Goal: Communication & Community: Participate in discussion

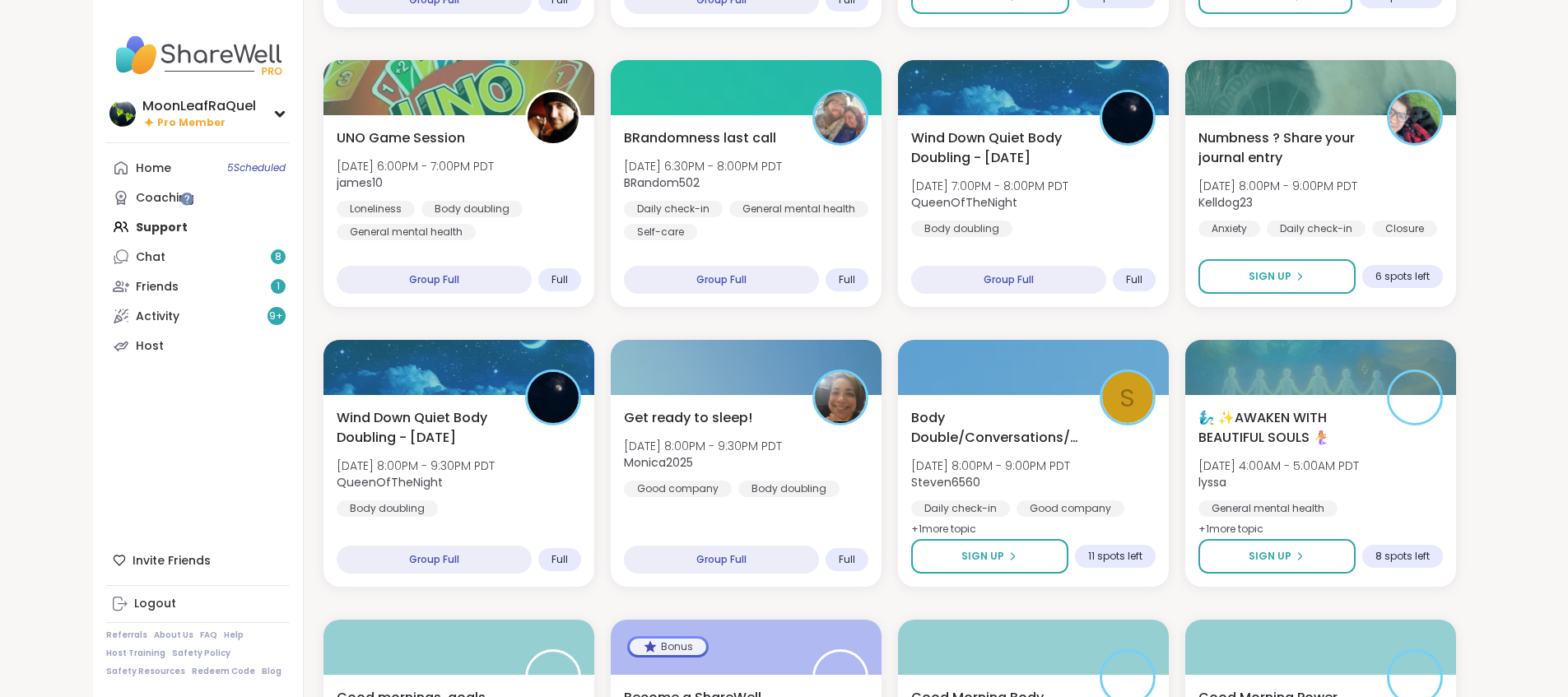
scroll to position [1016, 0]
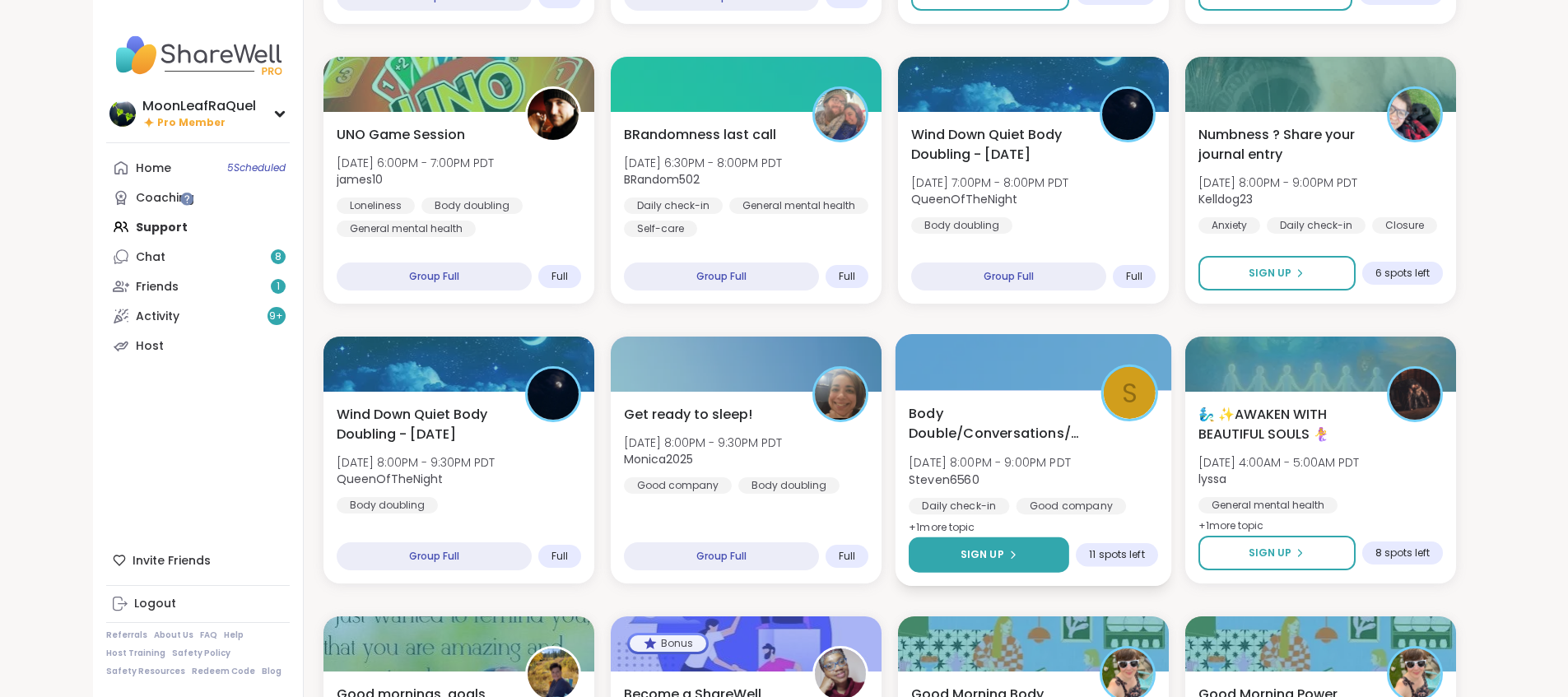
click at [1003, 551] on span "Sign Up" at bounding box center [981, 555] width 44 height 15
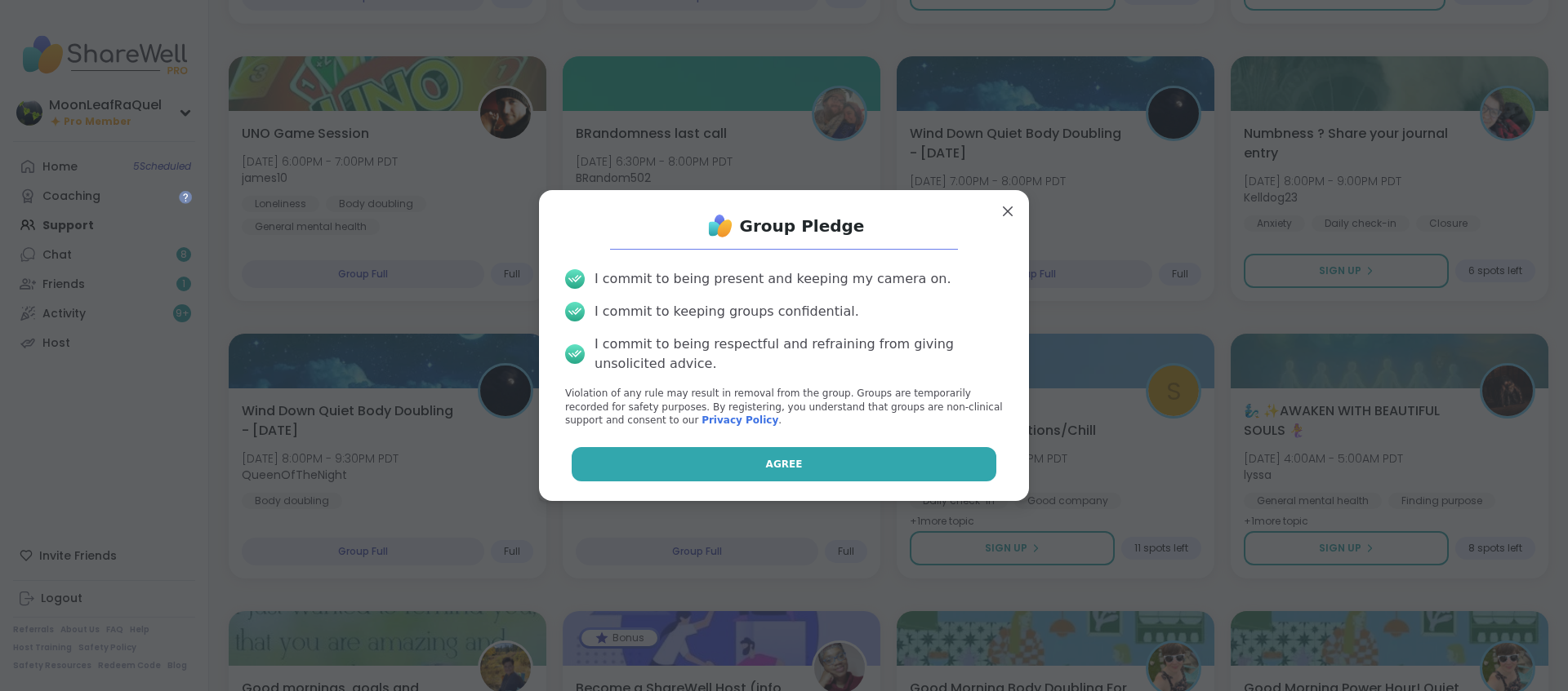
click at [928, 478] on button "Agree" at bounding box center [784, 464] width 425 height 35
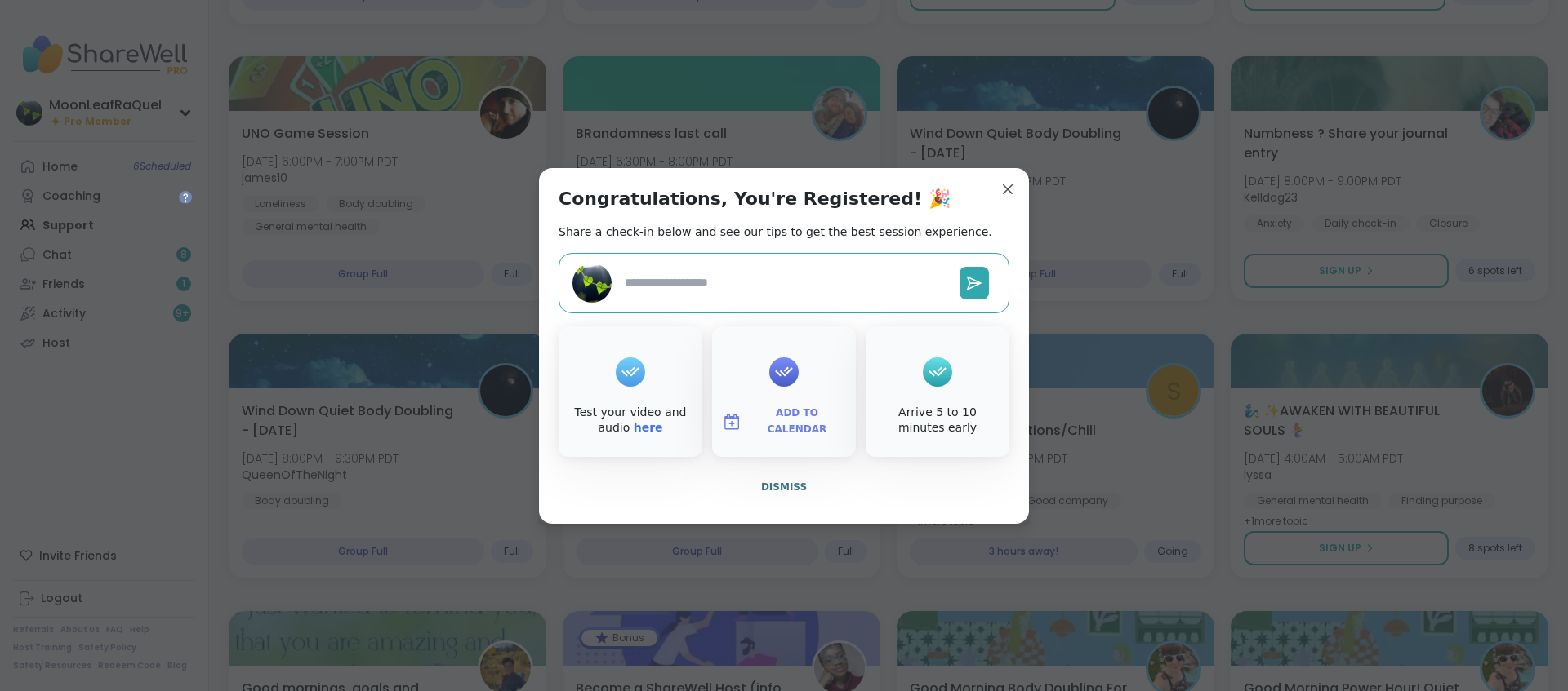
click at [792, 410] on button "Add to Calendar" at bounding box center [783, 422] width 137 height 35
click at [781, 281] on button "Google Calendar" at bounding box center [784, 273] width 124 height 35
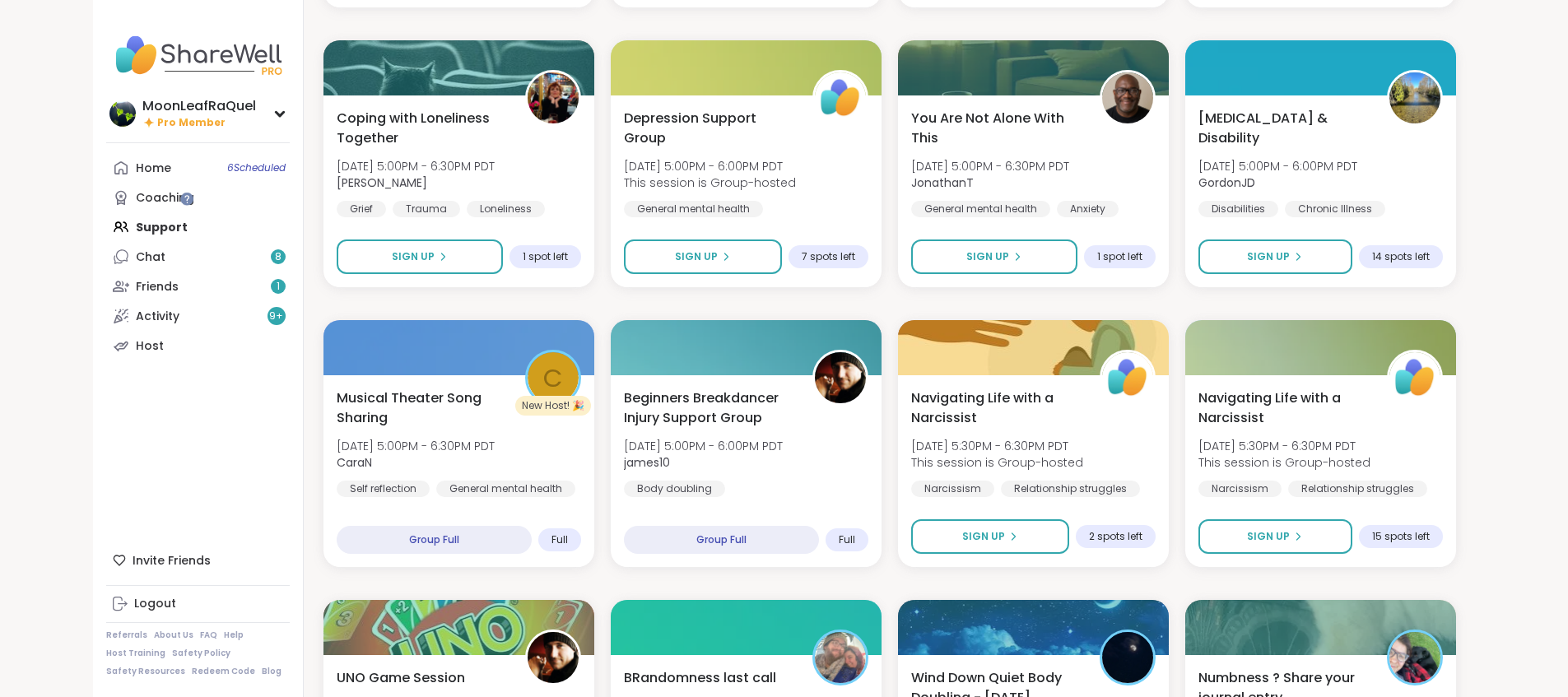
scroll to position [469, 0]
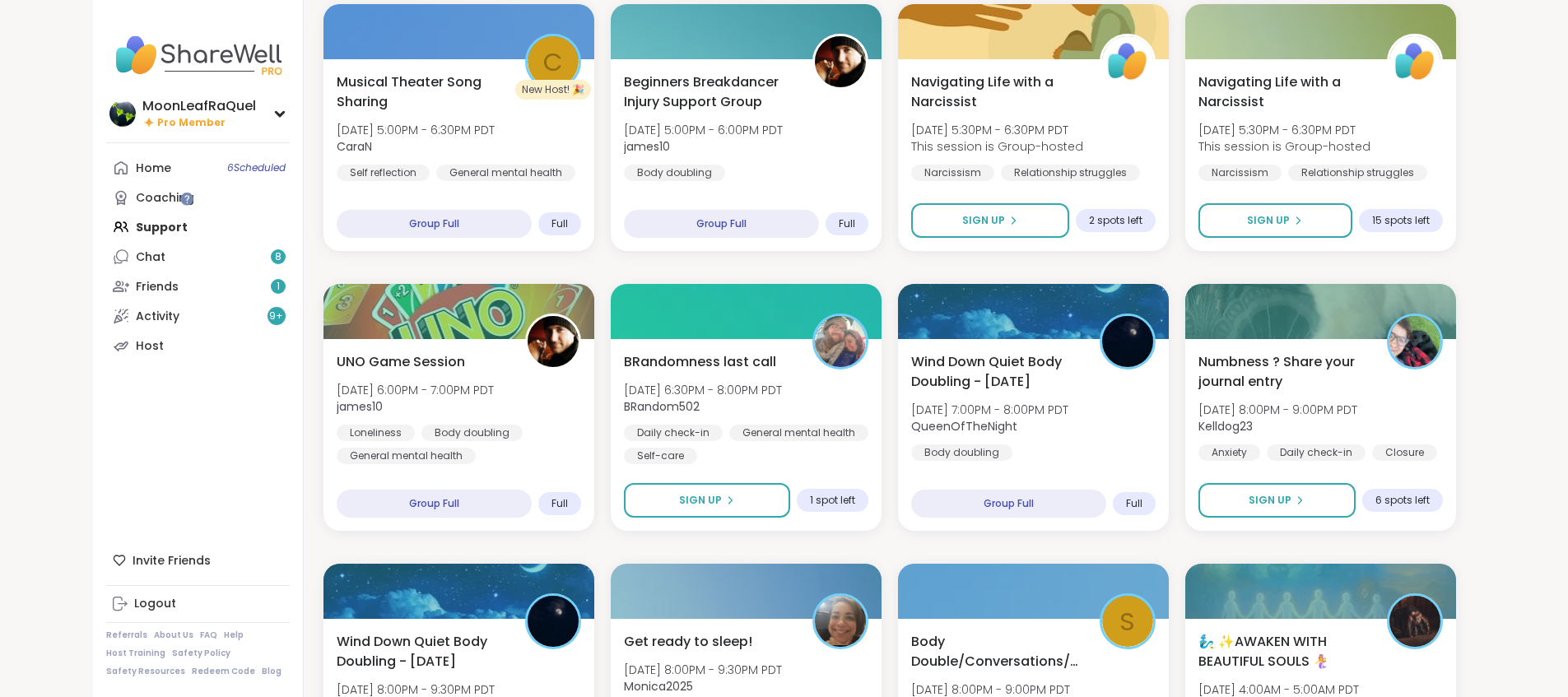
scroll to position [783, 0]
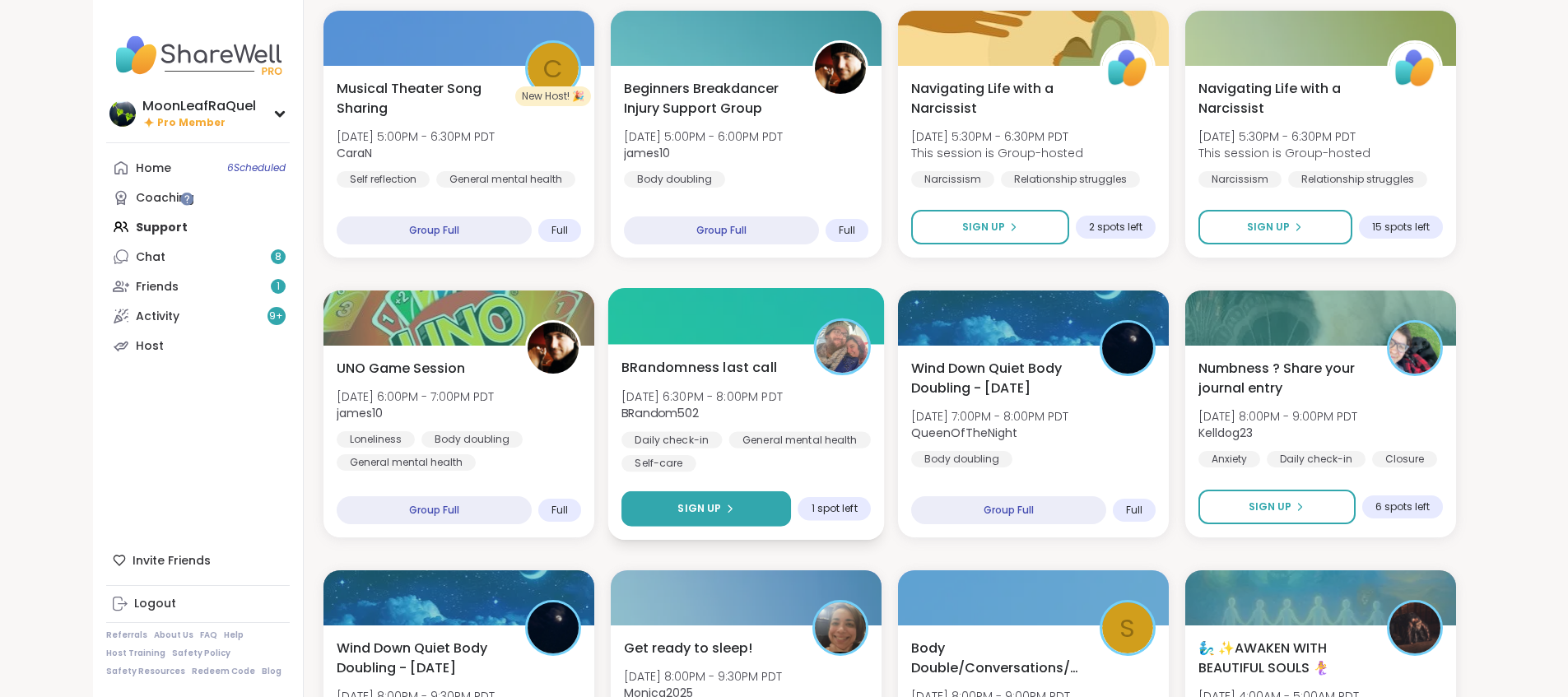
click at [764, 495] on button "Sign Up" at bounding box center [706, 509] width 170 height 36
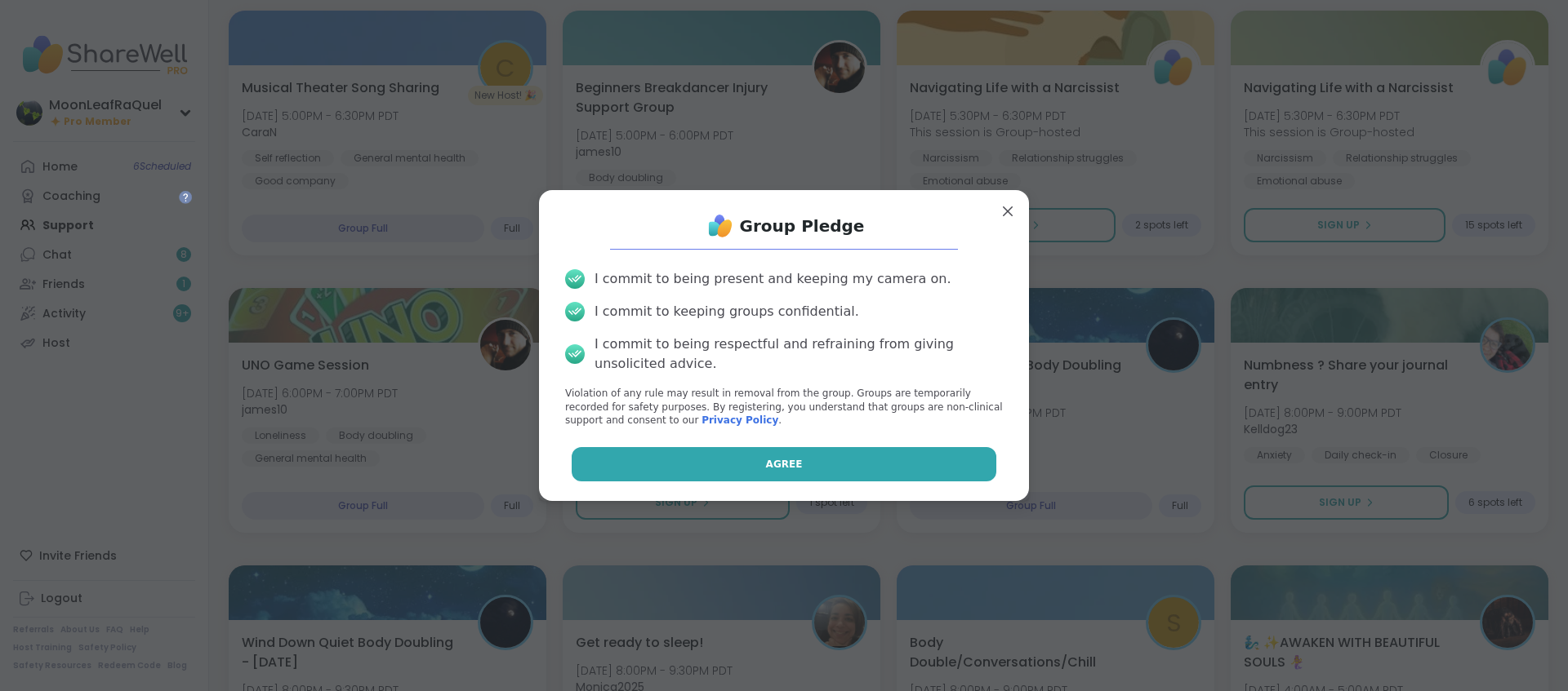
click at [768, 466] on span "Agree" at bounding box center [784, 464] width 36 height 15
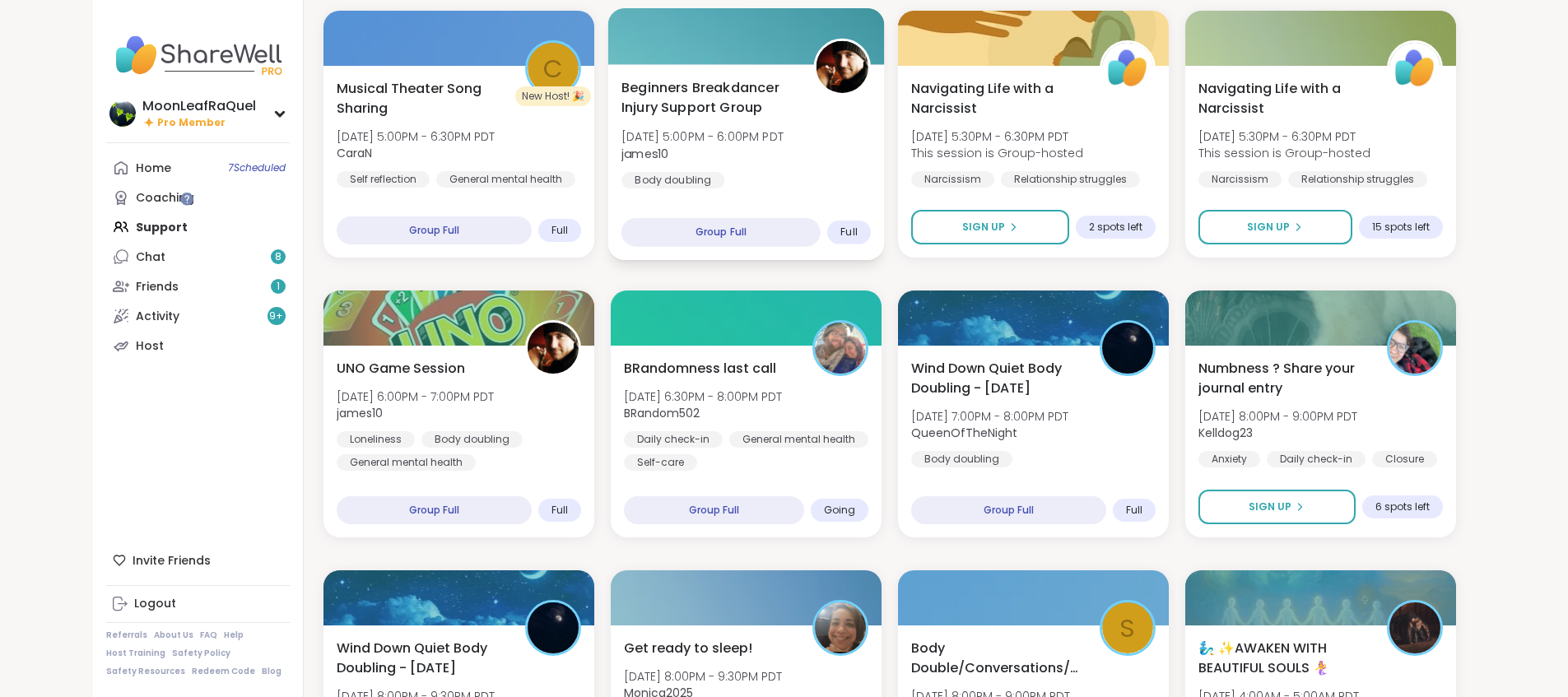
click at [814, 127] on div "Beginners Breakdancer Injury Support Group Tue, Oct 07 | 5:00PM - 6:00PM PDT ja…" at bounding box center [746, 133] width 250 height 111
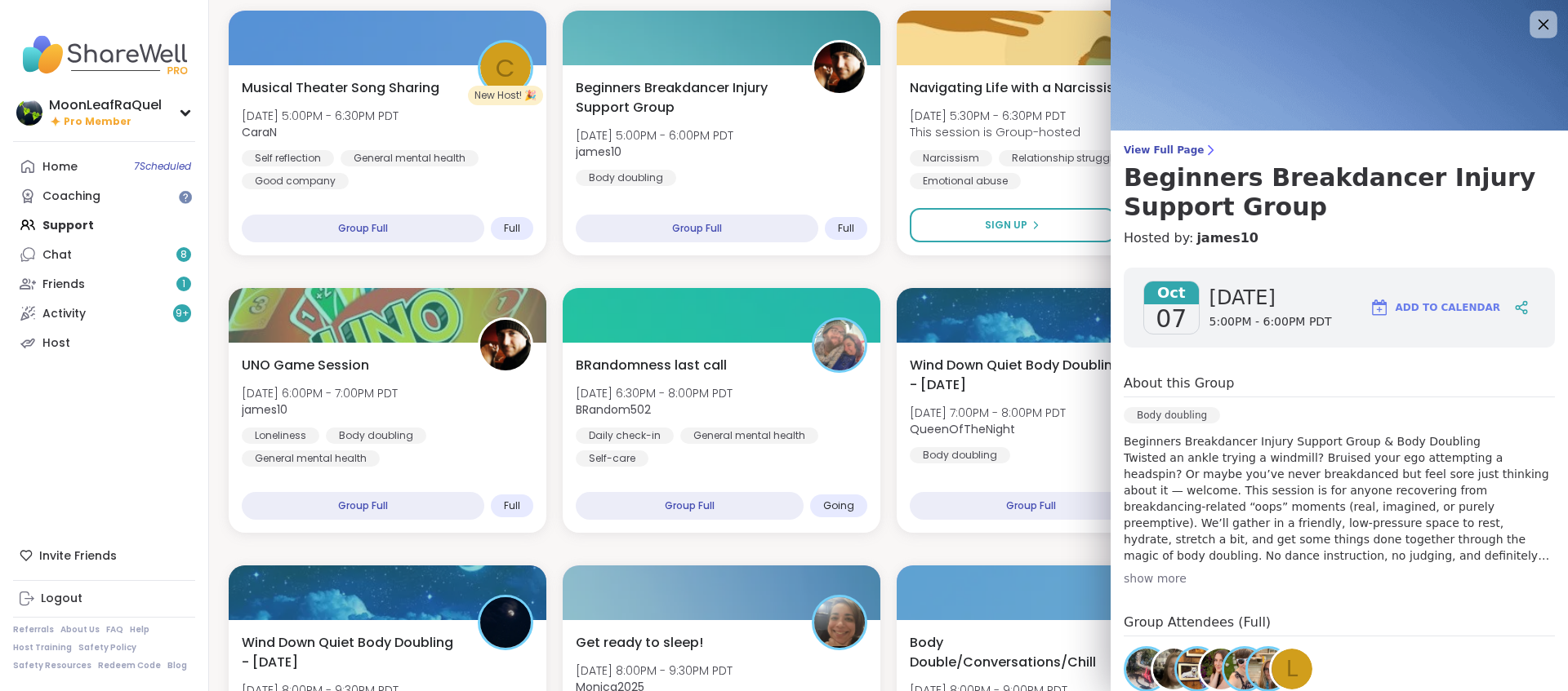
click at [1532, 20] on icon at bounding box center [1542, 24] width 21 height 21
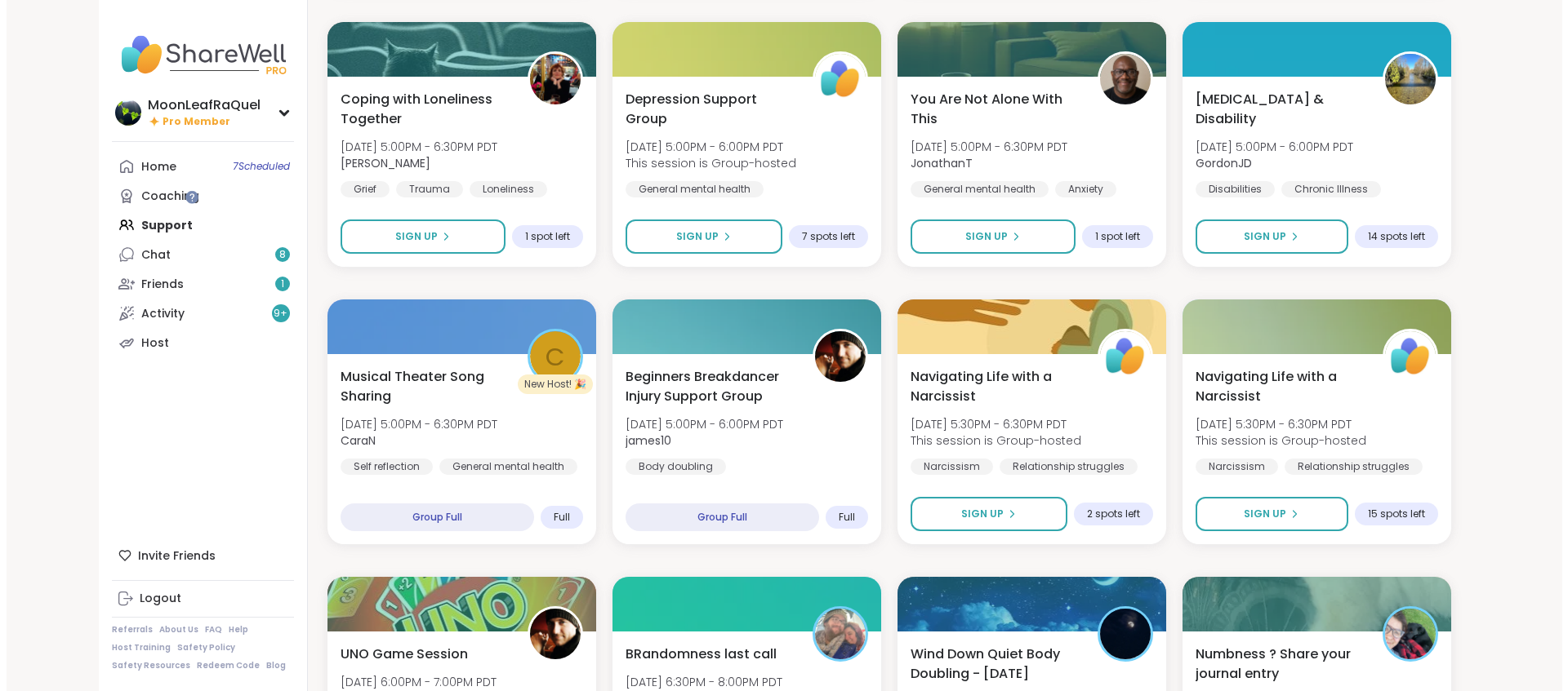
scroll to position [490, 0]
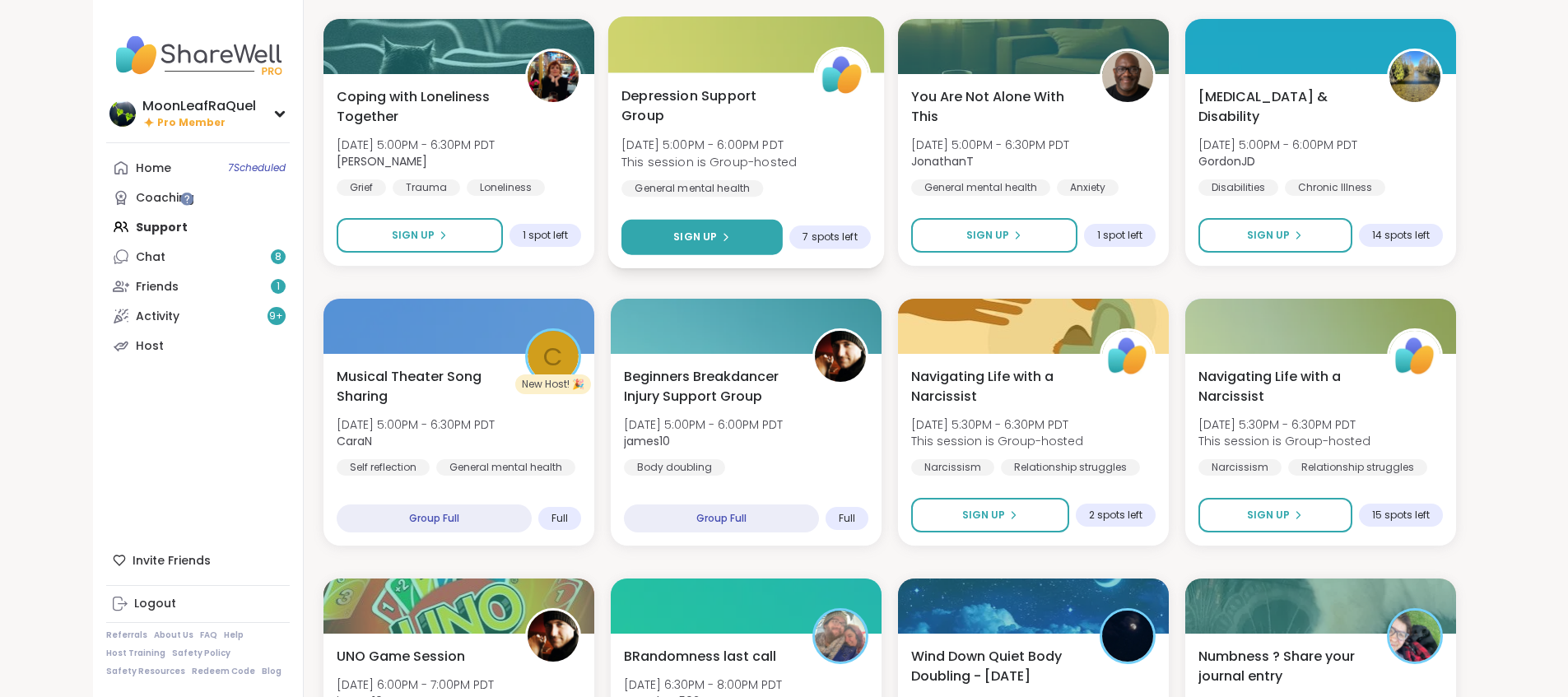
click at [743, 235] on button "Sign Up" at bounding box center [702, 238] width 161 height 36
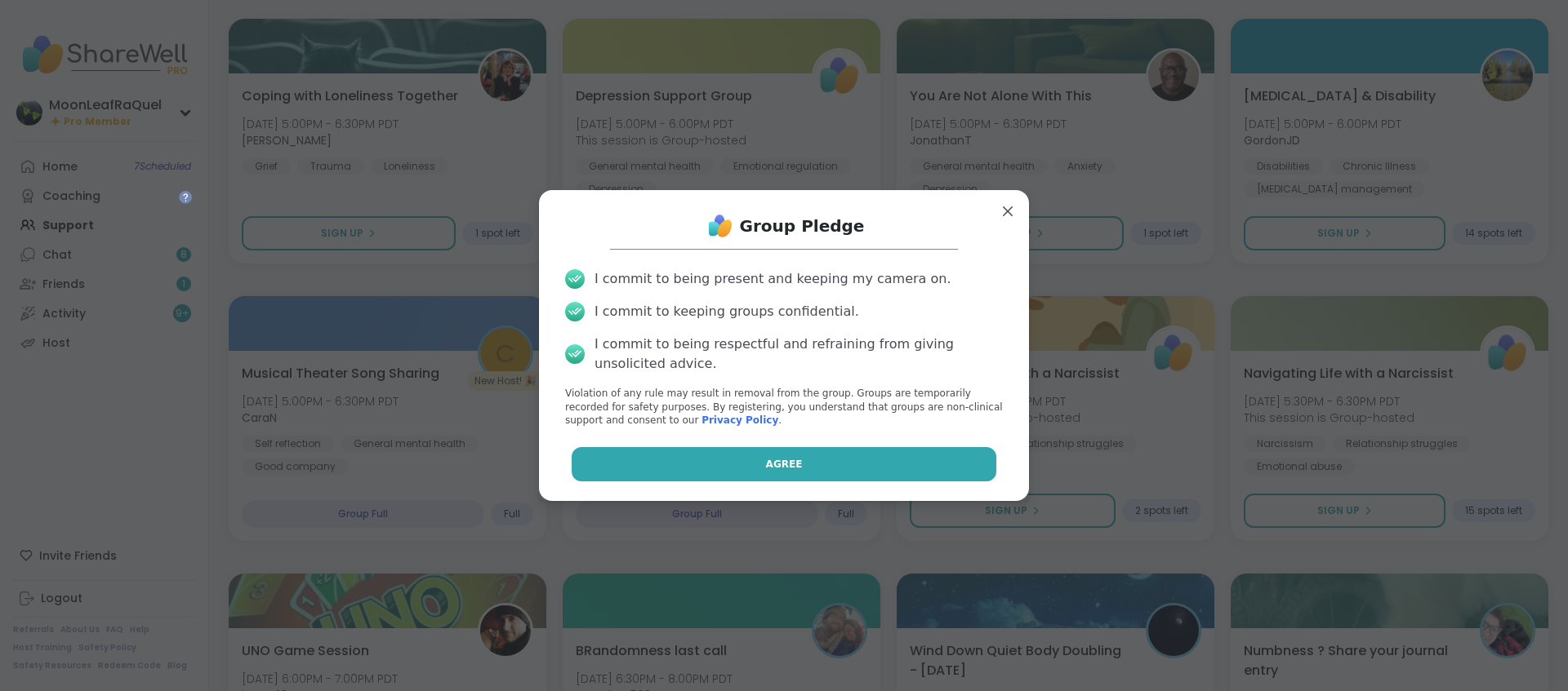
click at [766, 457] on span "Agree" at bounding box center [784, 464] width 36 height 15
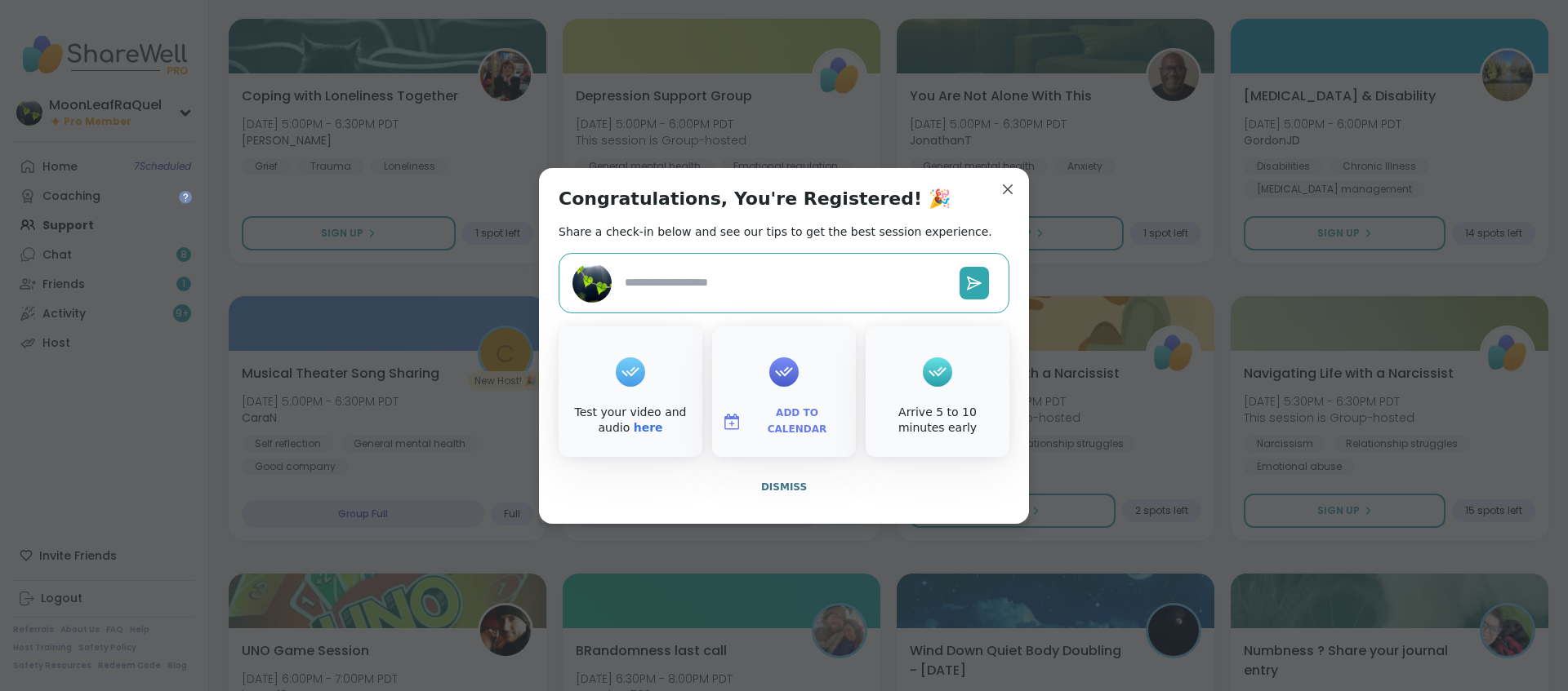
type textarea "*"
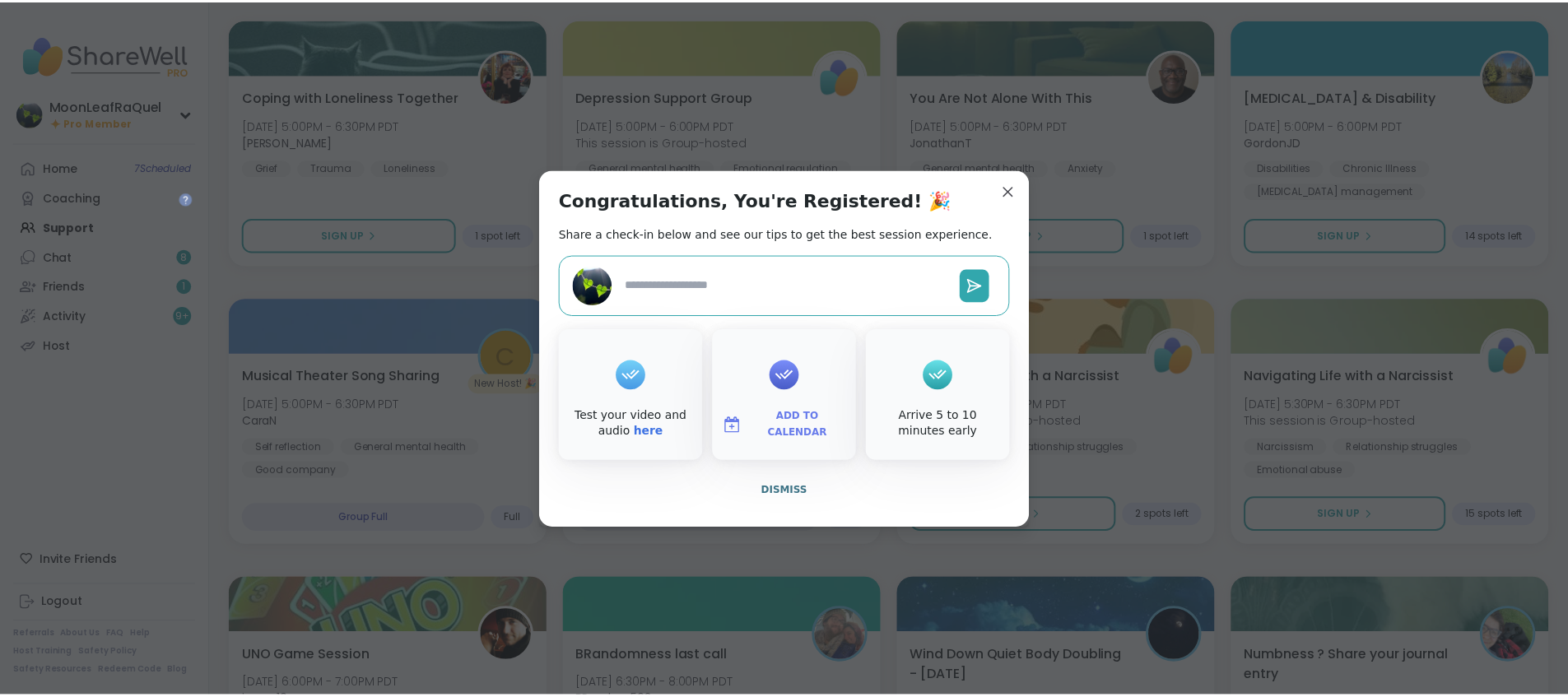
scroll to position [534, 0]
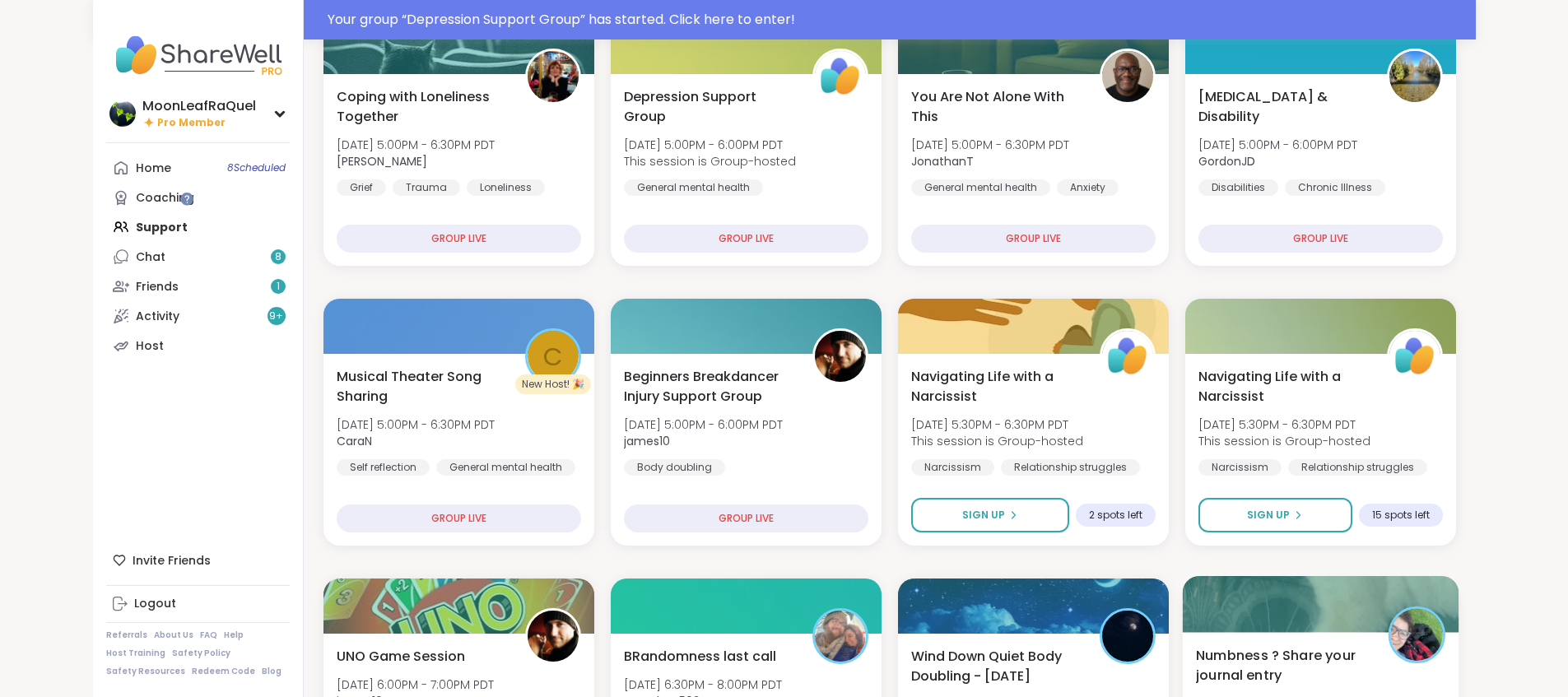
click at [1370, 667] on span "Numbness ? Share your journal entry" at bounding box center [1283, 665] width 174 height 41
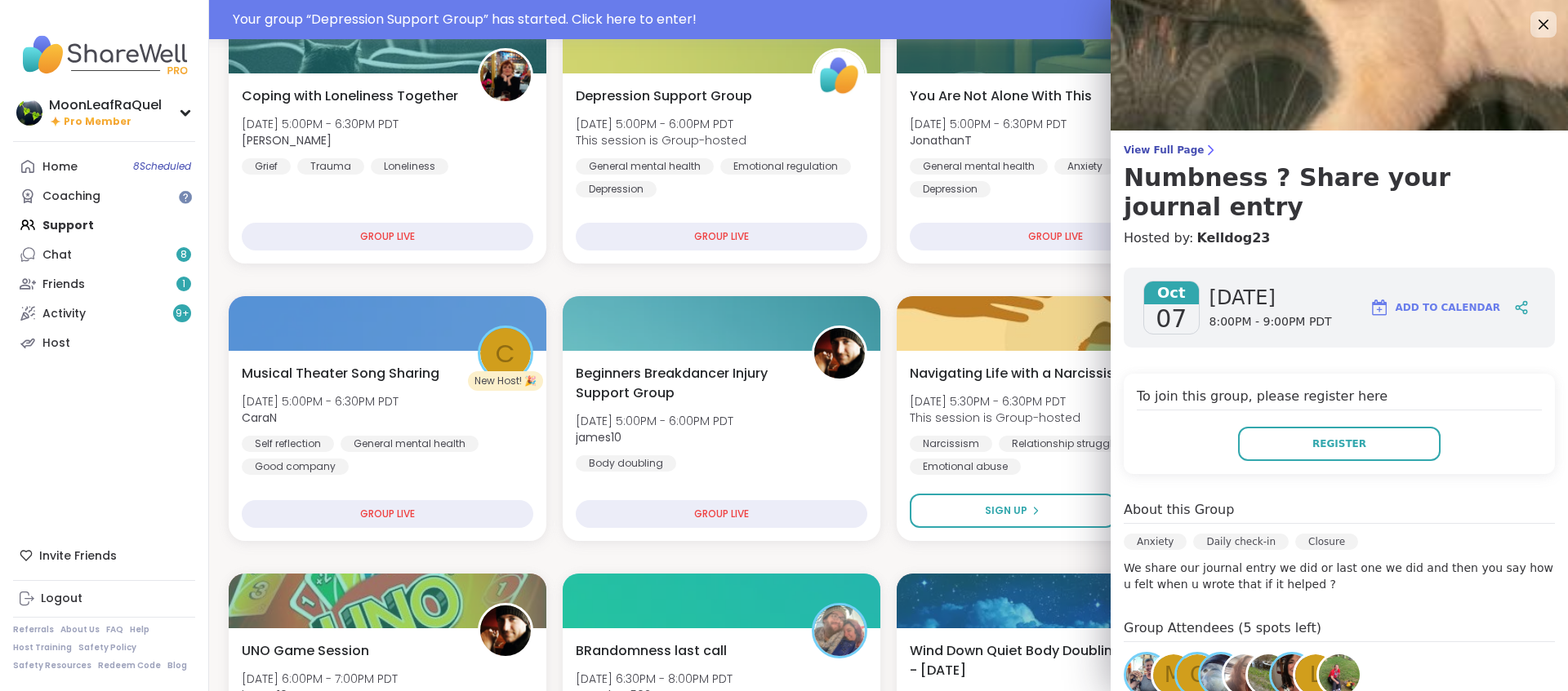
click at [1421, 661] on div "Group Attendees (5 spots left) M C l" at bounding box center [1338, 661] width 431 height 86
click at [1349, 427] on button "Register" at bounding box center [1338, 444] width 202 height 35
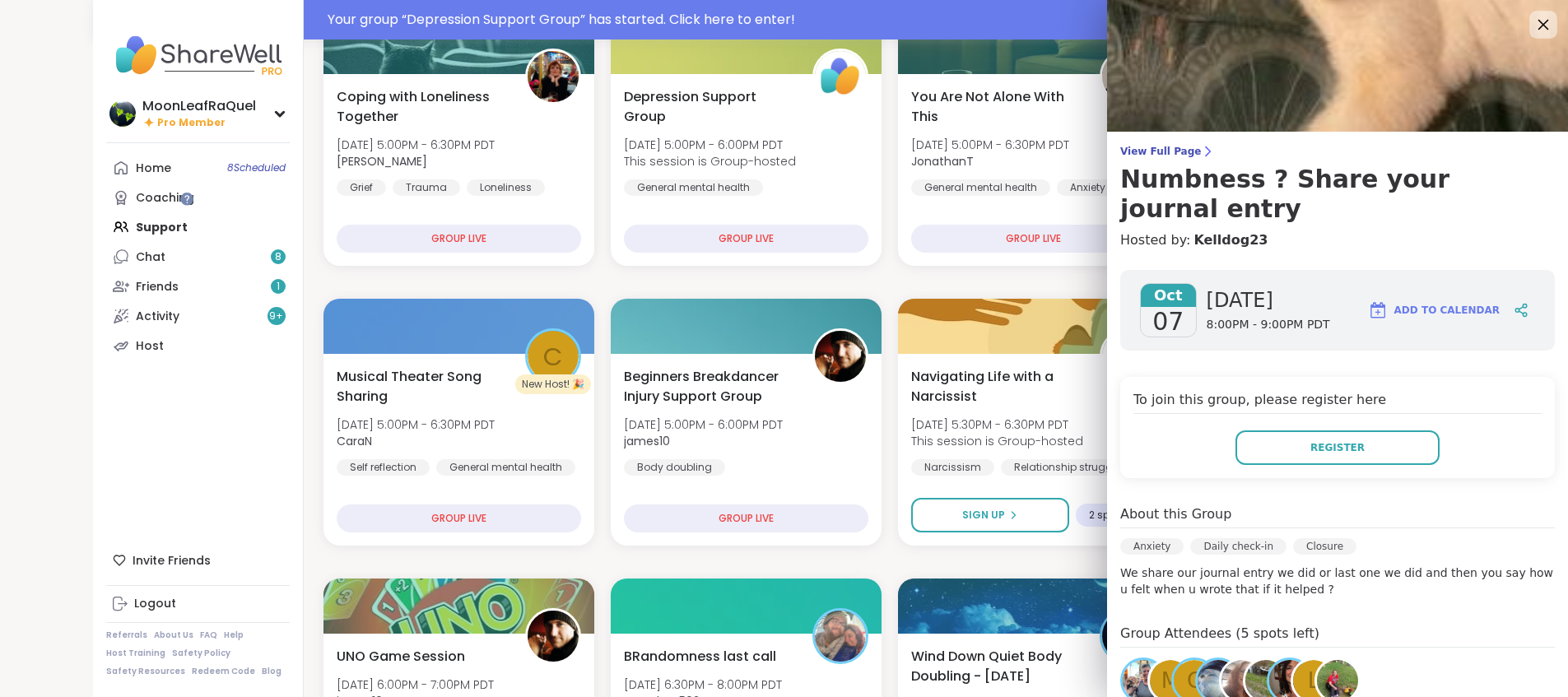
click at [1533, 31] on icon at bounding box center [1543, 24] width 21 height 21
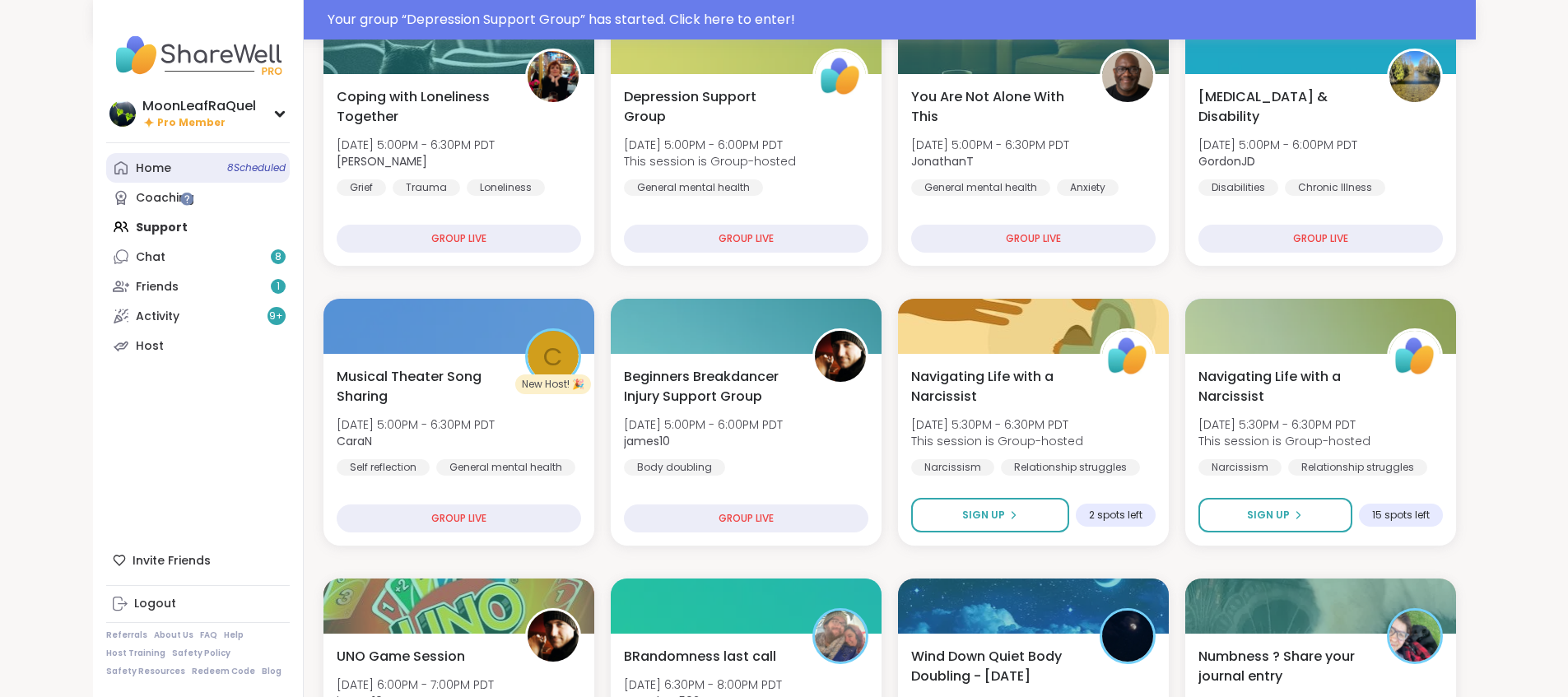
click at [106, 170] on link "Home 8 Scheduled" at bounding box center [198, 168] width 184 height 30
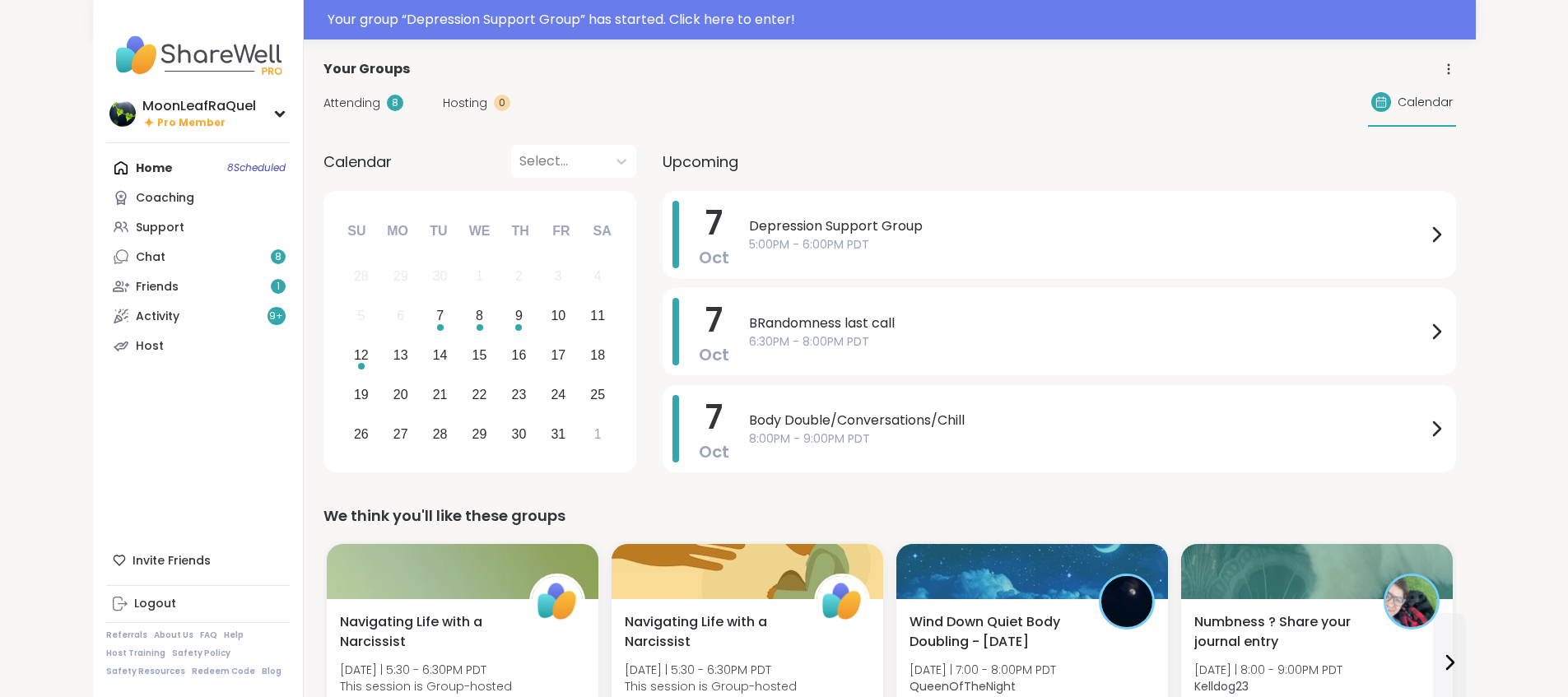
click at [323, 107] on span "Attending" at bounding box center [351, 102] width 57 height 17
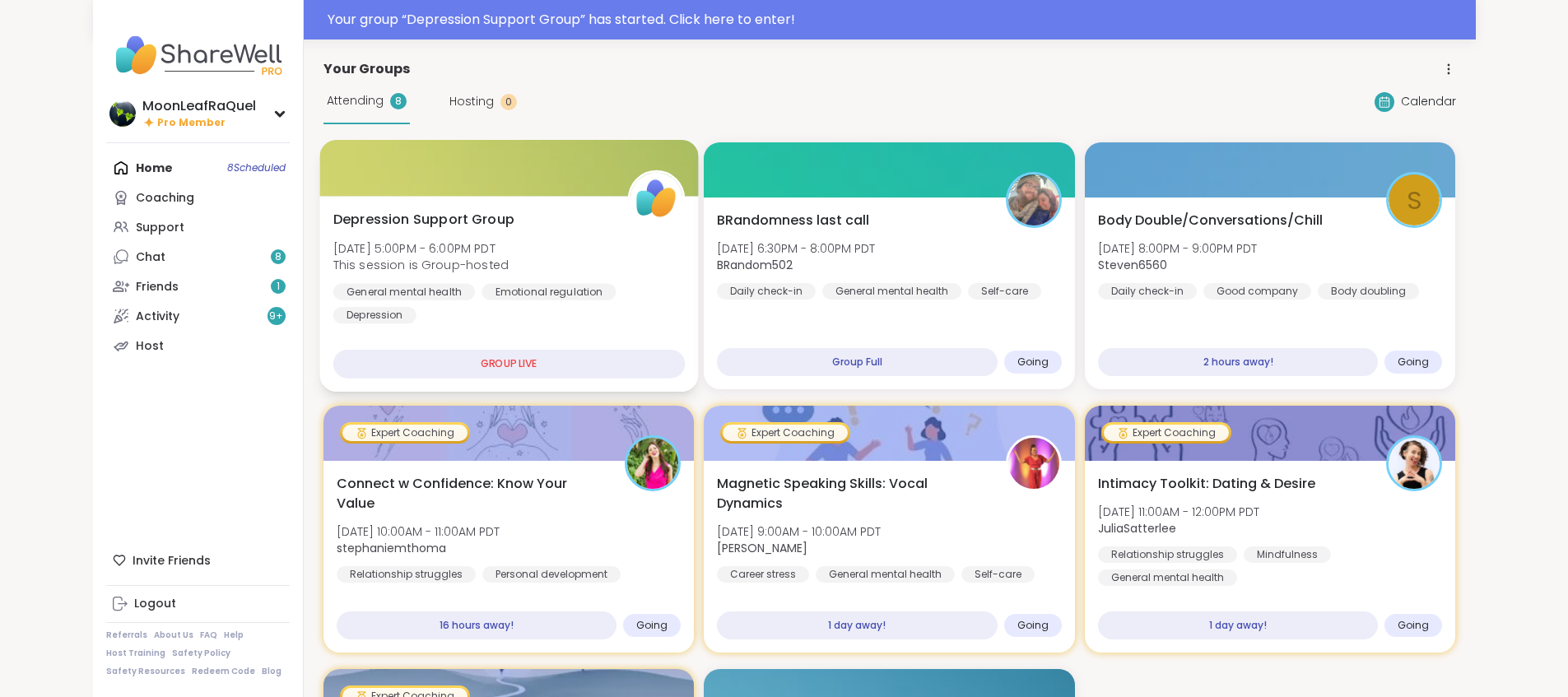
click at [567, 253] on div "Depression Support Group Tue, Oct 07 | 5:00PM - 6:00PM PDT This session is Grou…" at bounding box center [508, 266] width 352 height 114
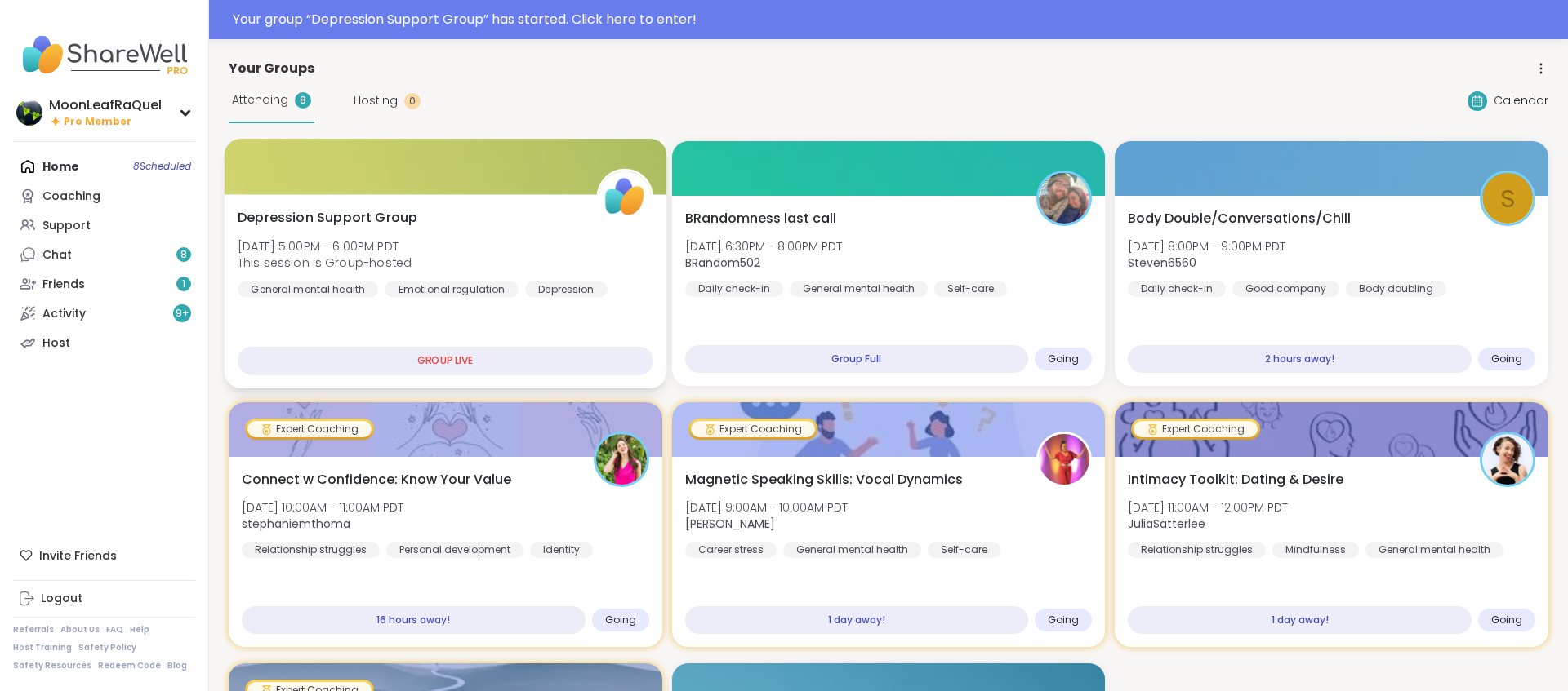
click at [562, 250] on div "Depression Support Group Tue, Oct 07 | 5:00PM - 6:00PM PDT This session is Grou…" at bounding box center [445, 252] width 415 height 90
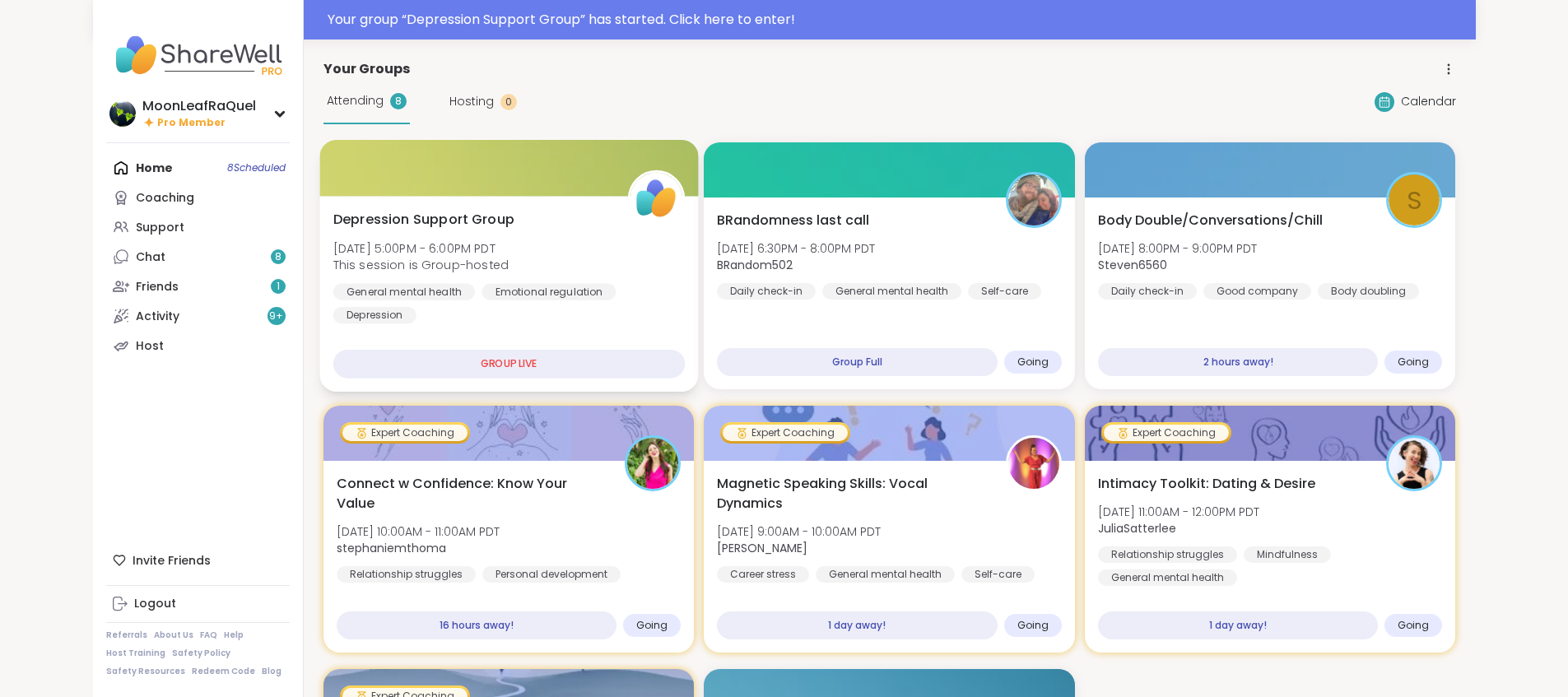
click at [504, 261] on div "Depression Support Group Tue, Oct 07 | 5:00PM - 6:00PM PDT This session is Grou…" at bounding box center [508, 266] width 352 height 114
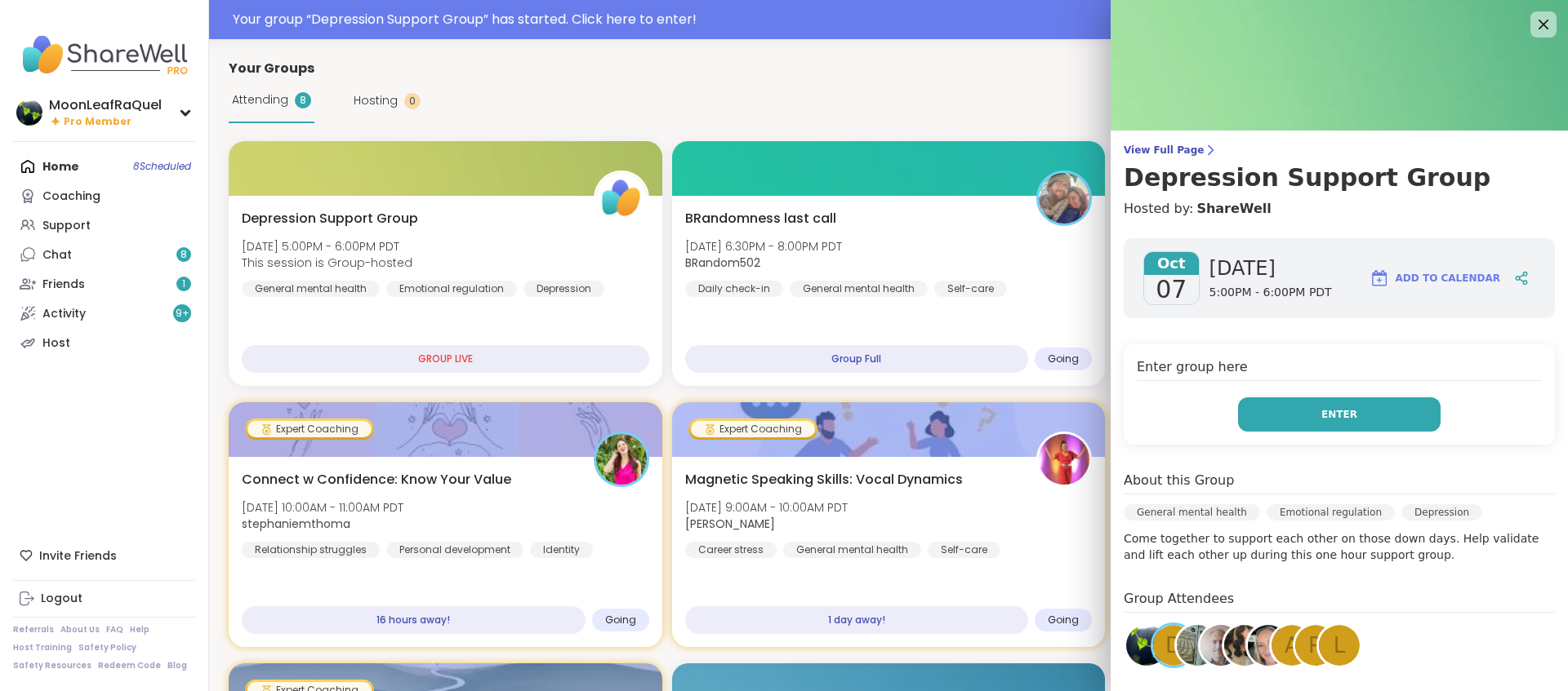
click at [1300, 416] on button "Enter" at bounding box center [1338, 414] width 202 height 35
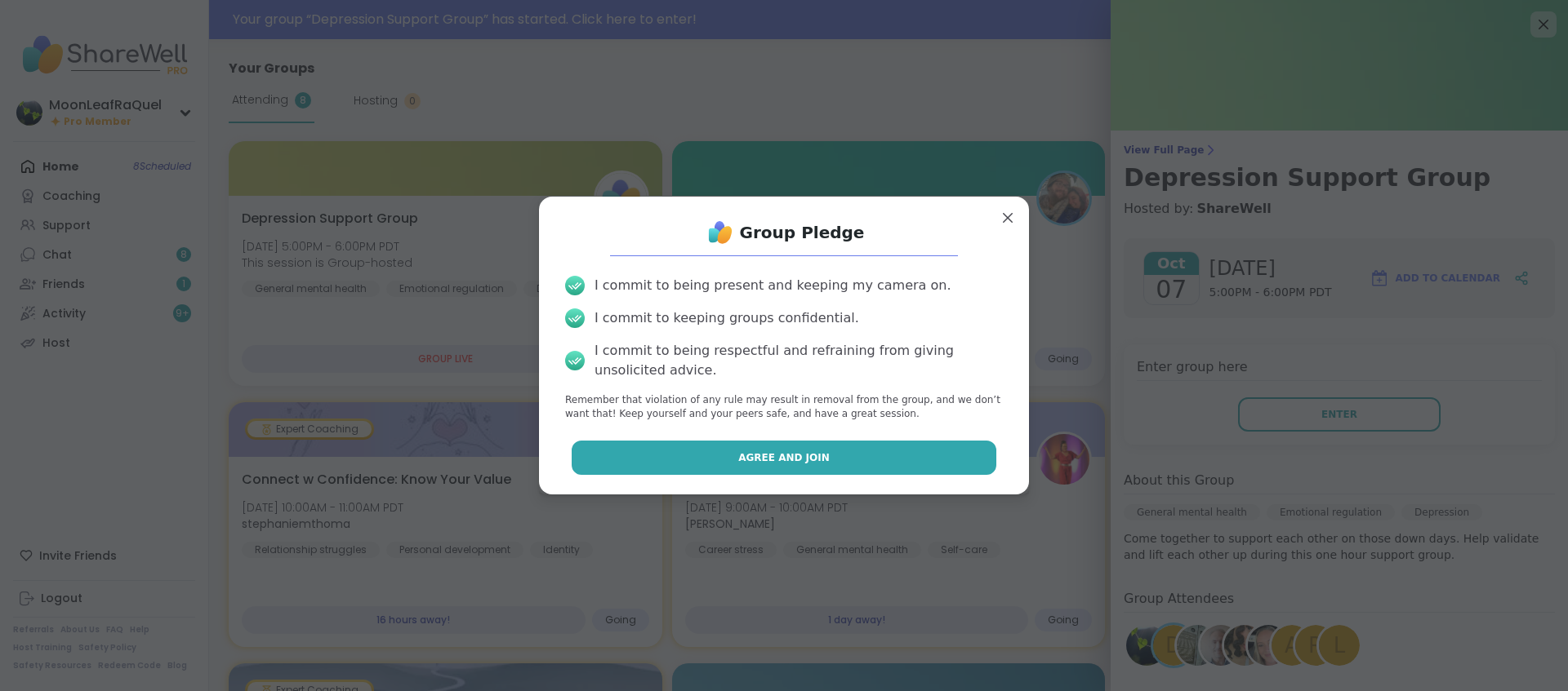
click at [862, 457] on button "Agree and Join" at bounding box center [784, 457] width 425 height 35
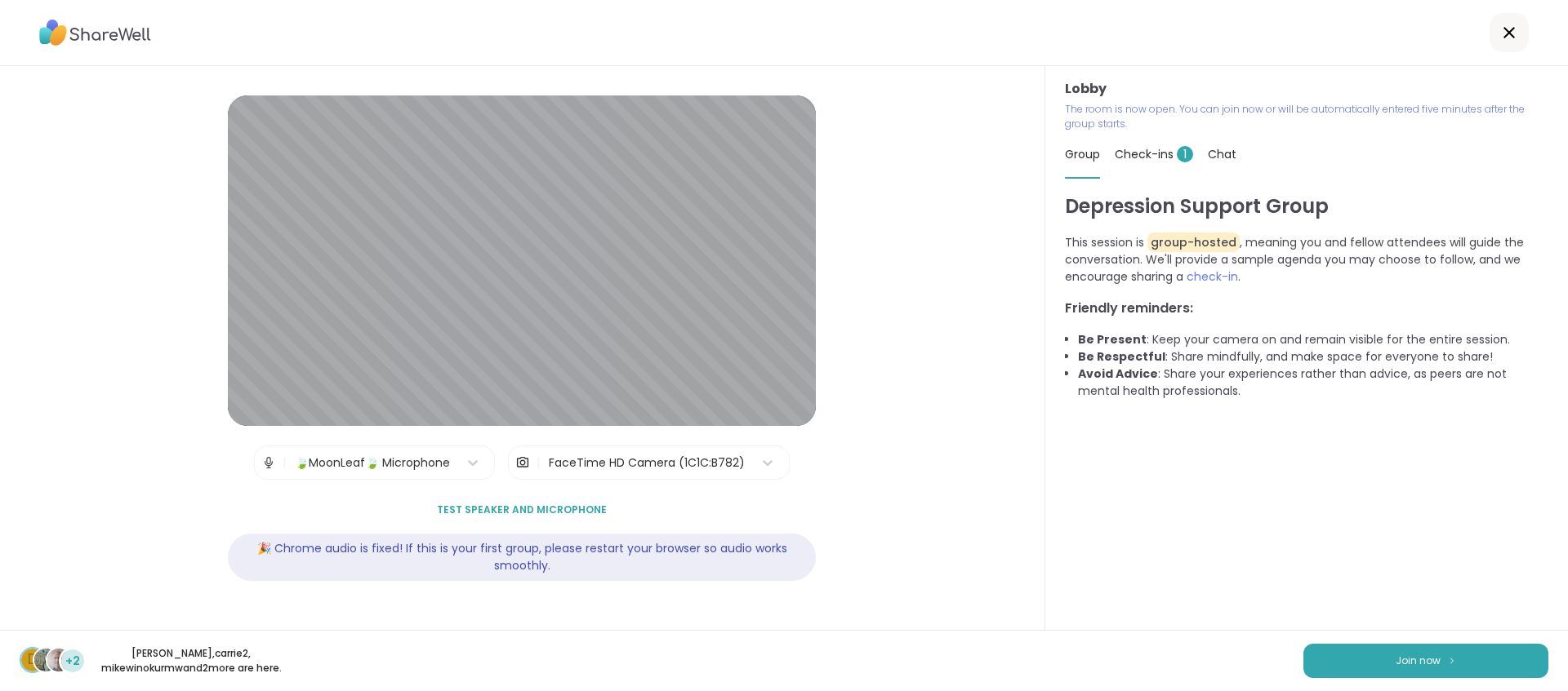
drag, startPoint x: 1469, startPoint y: 658, endPoint x: 33, endPoint y: 15, distance: 1573.4
click at [33, 15] on div "Lobby | 🍃MoonLeaf🍃 Microphone | FaceTime HD Camera (1C1C:B782) Test speaker and…" at bounding box center [784, 345] width 1568 height 691
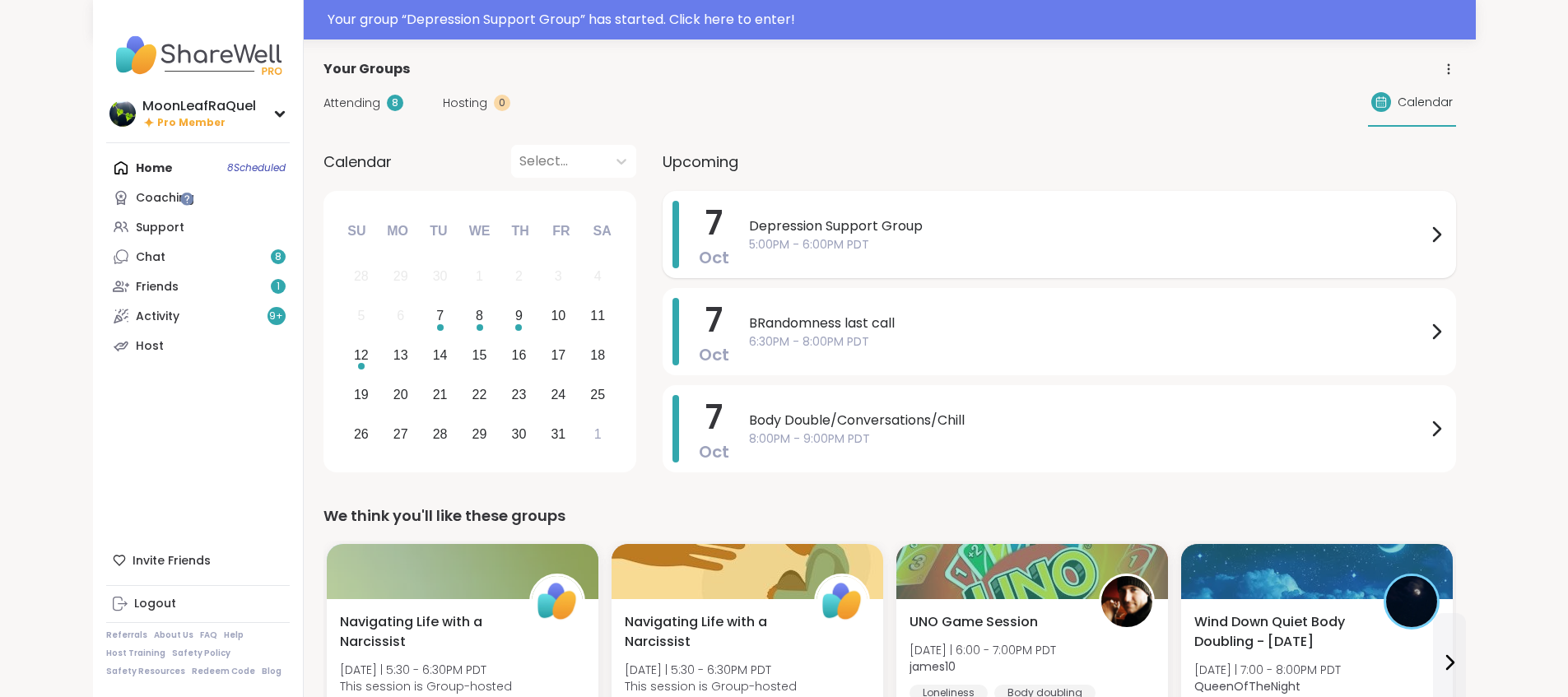
click at [1080, 242] on span "5:00PM - 6:00PM PDT" at bounding box center [1087, 245] width 677 height 17
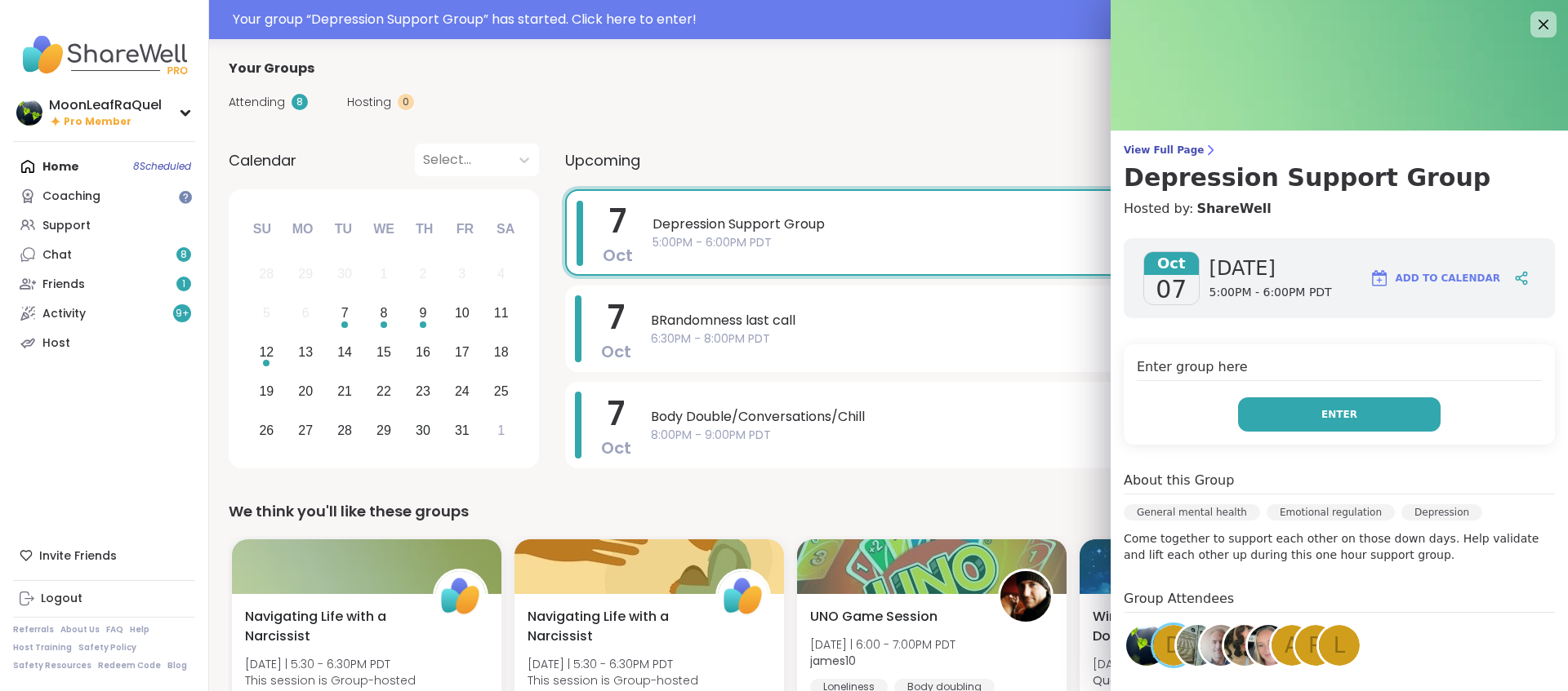
click at [1294, 418] on button "Enter" at bounding box center [1338, 414] width 202 height 35
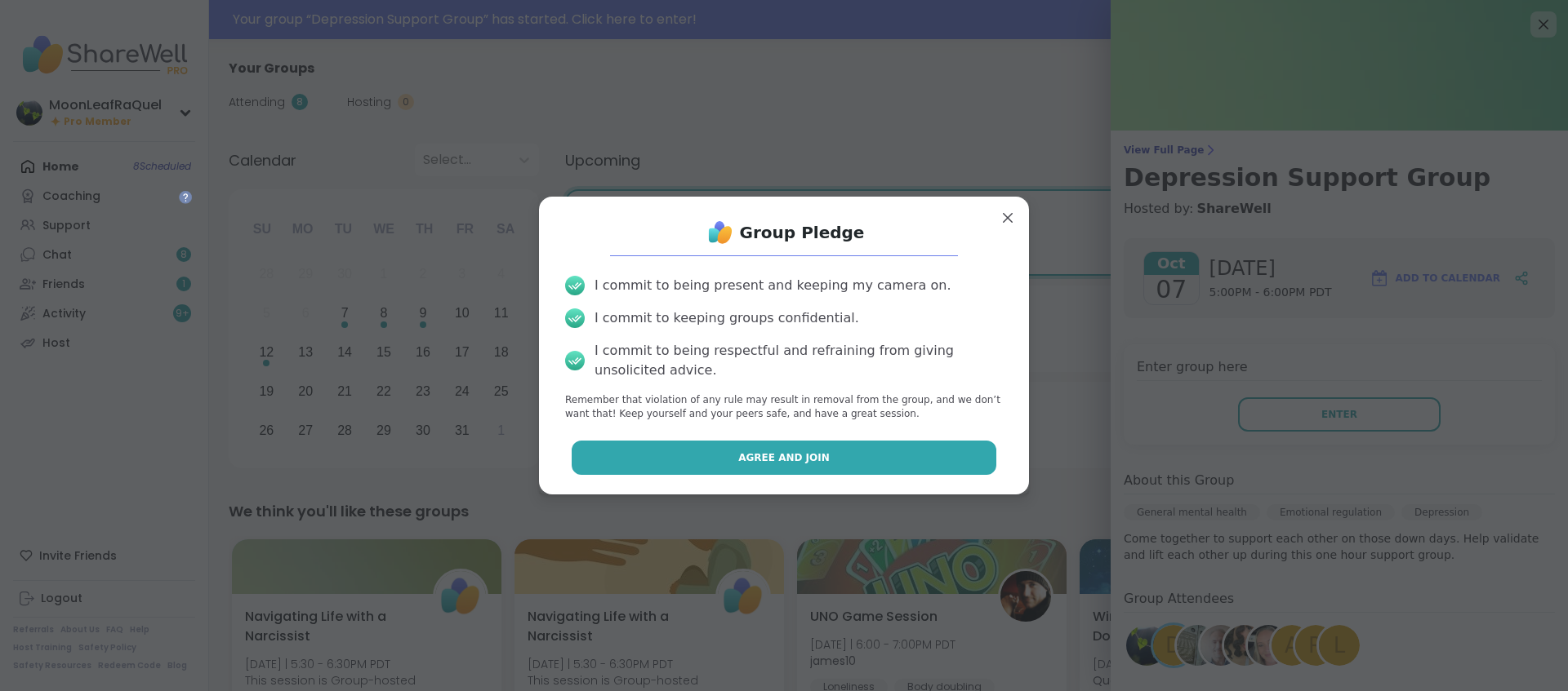
click at [791, 457] on span "Agree and Join" at bounding box center [783, 457] width 92 height 15
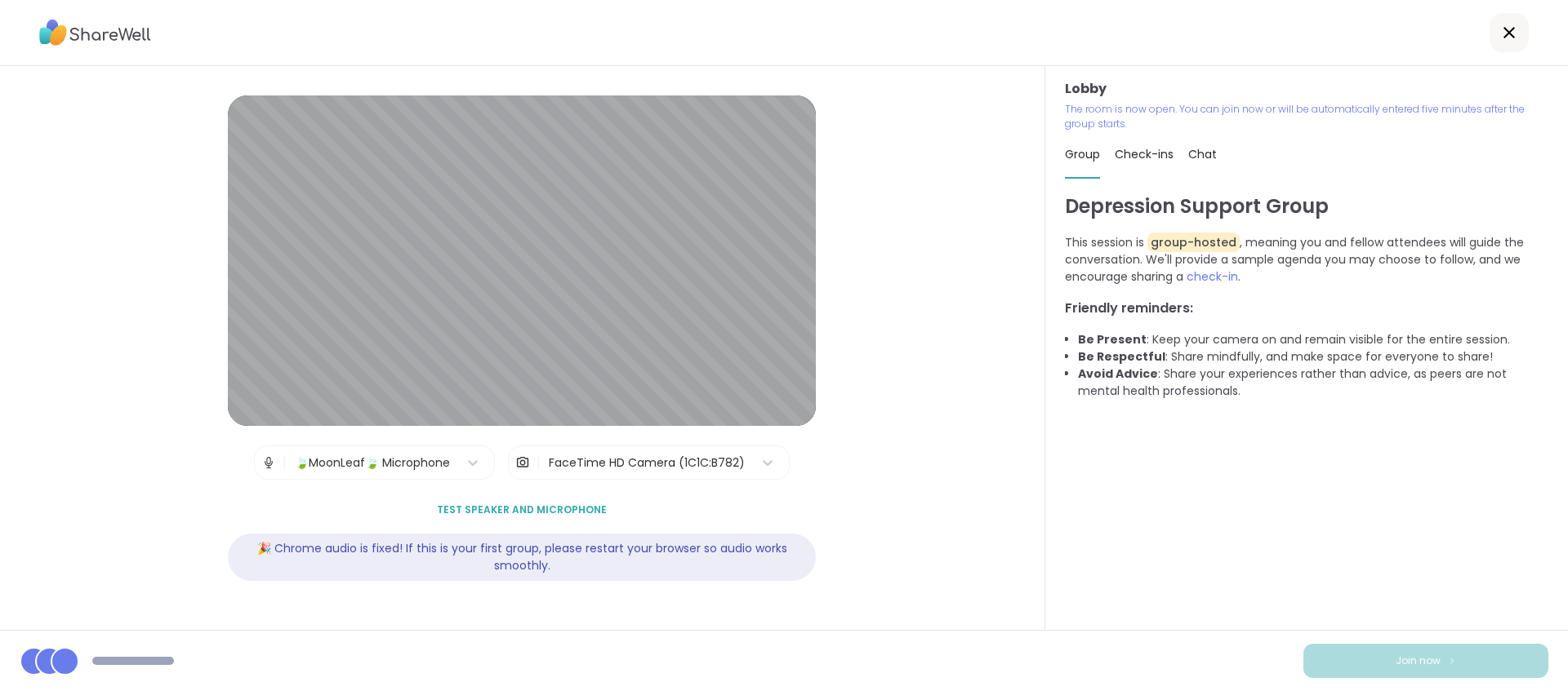
click at [507, 510] on span "Test speaker and microphone" at bounding box center [522, 510] width 170 height 15
click at [555, 509] on span "Test speaker and microphone" at bounding box center [522, 510] width 170 height 15
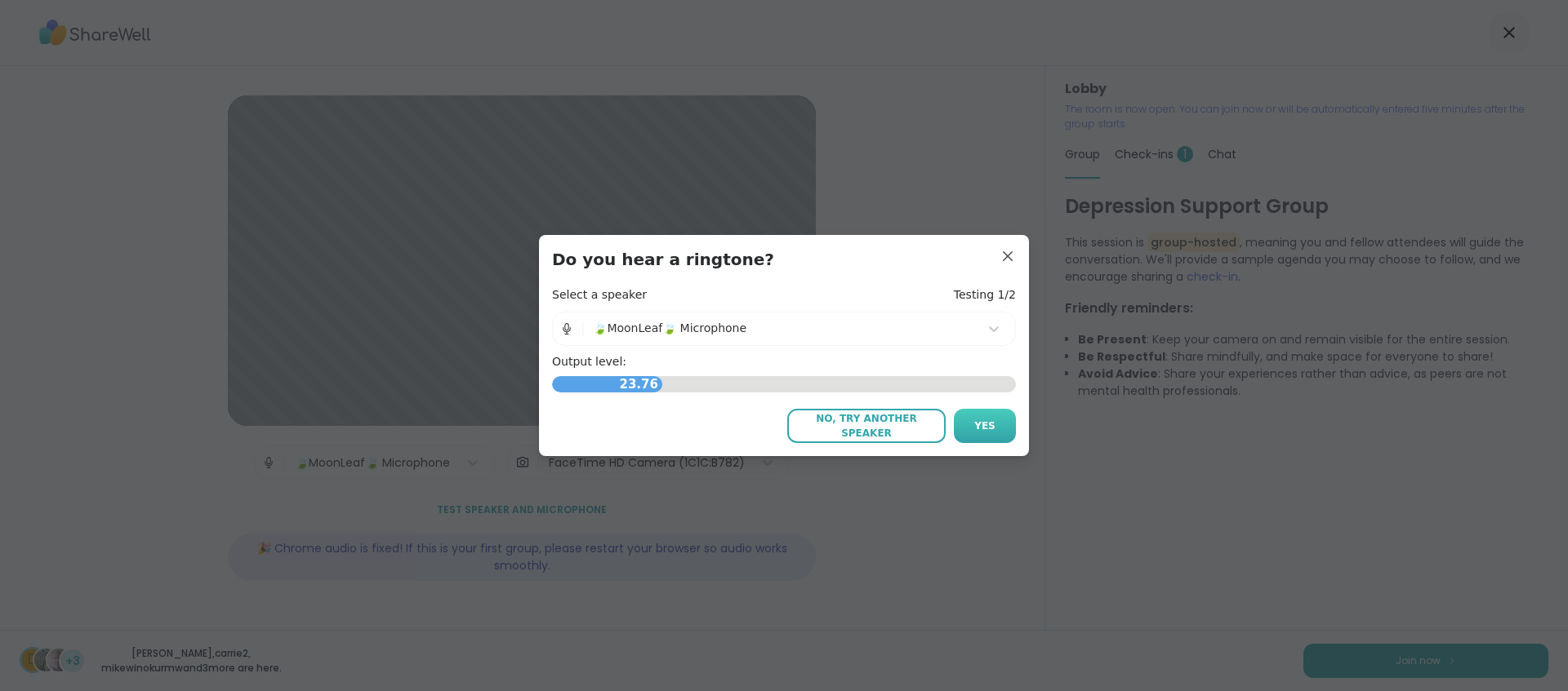
click at [984, 419] on span "Yes" at bounding box center [985, 426] width 22 height 15
click at [988, 420] on button "Yes" at bounding box center [984, 426] width 62 height 35
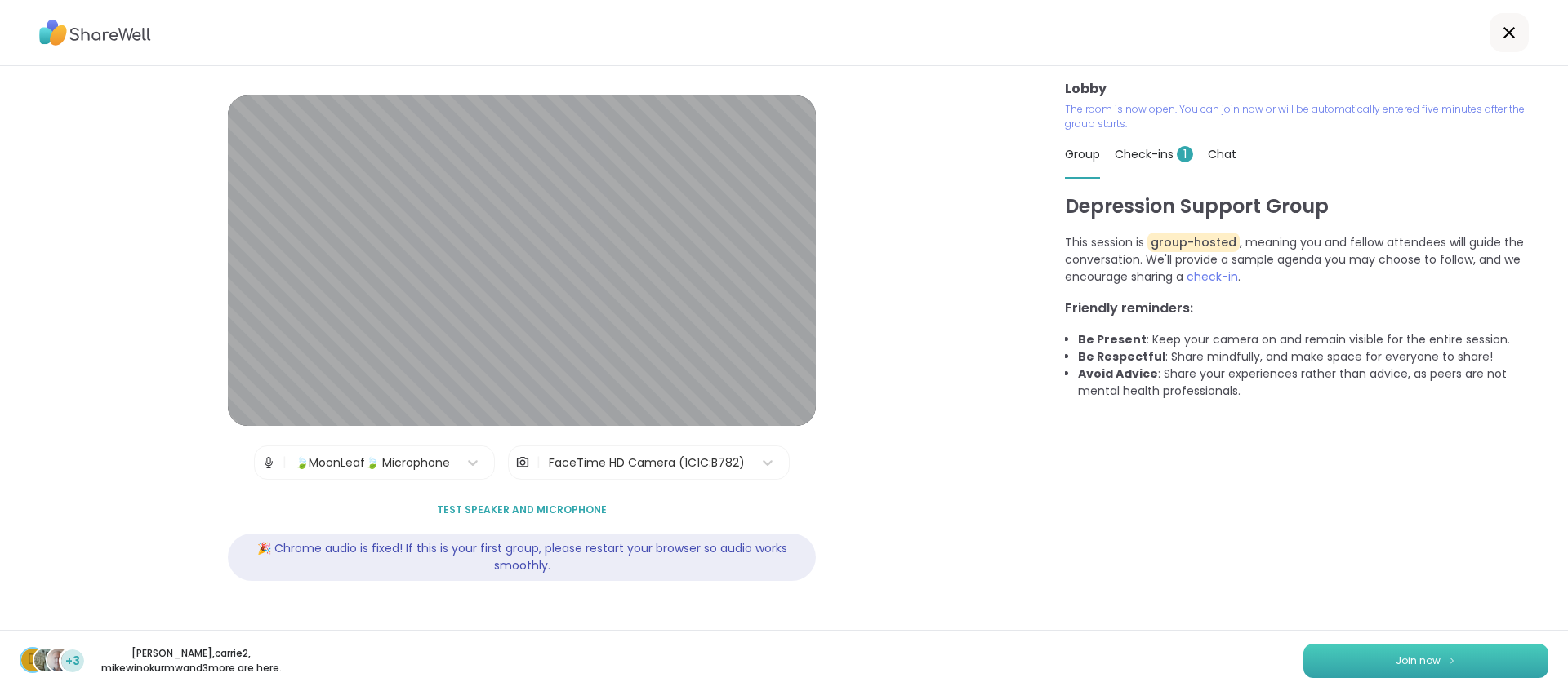
click at [1444, 658] on button "Join now" at bounding box center [1425, 660] width 245 height 35
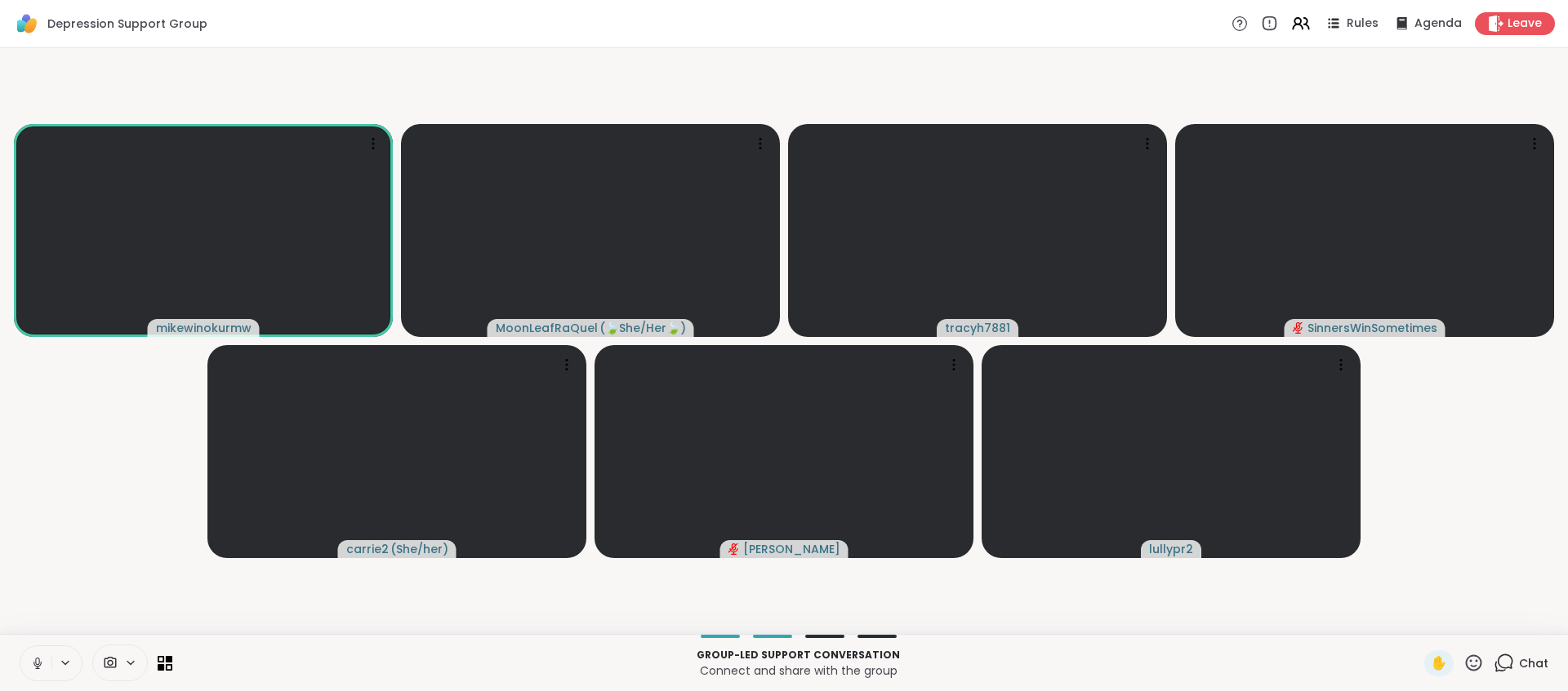
click at [29, 666] on button at bounding box center [36, 663] width 31 height 35
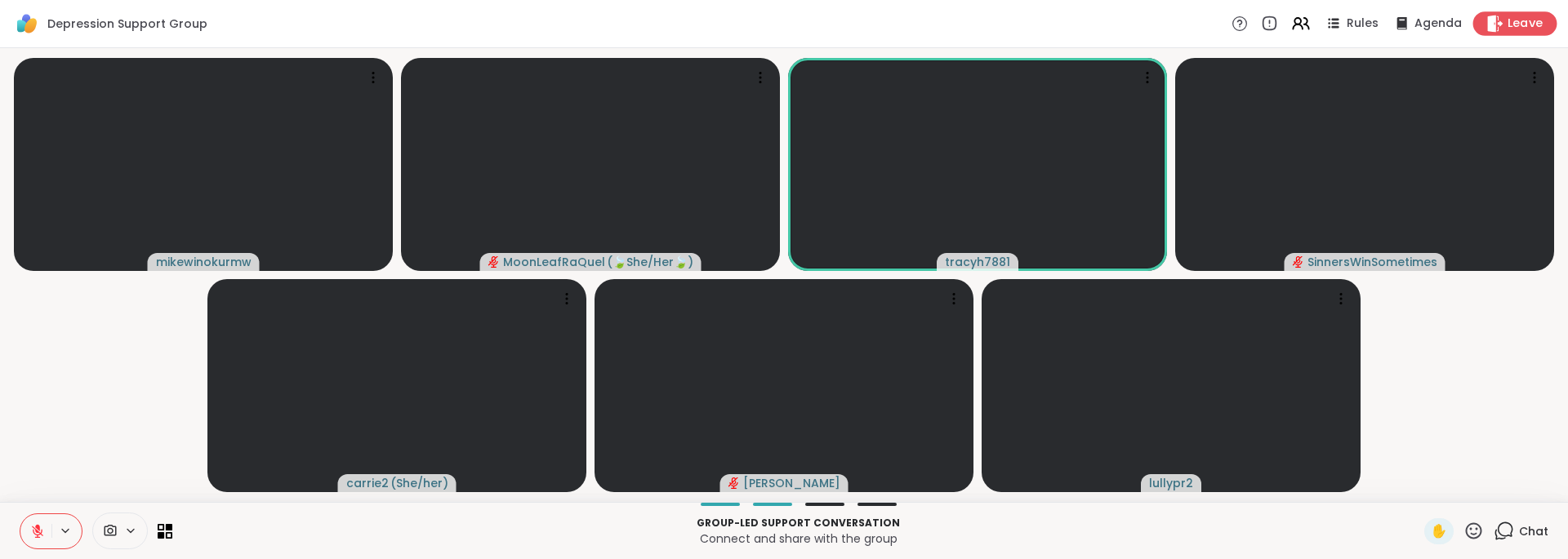
click at [1516, 22] on span "Leave" at bounding box center [1525, 24] width 36 height 17
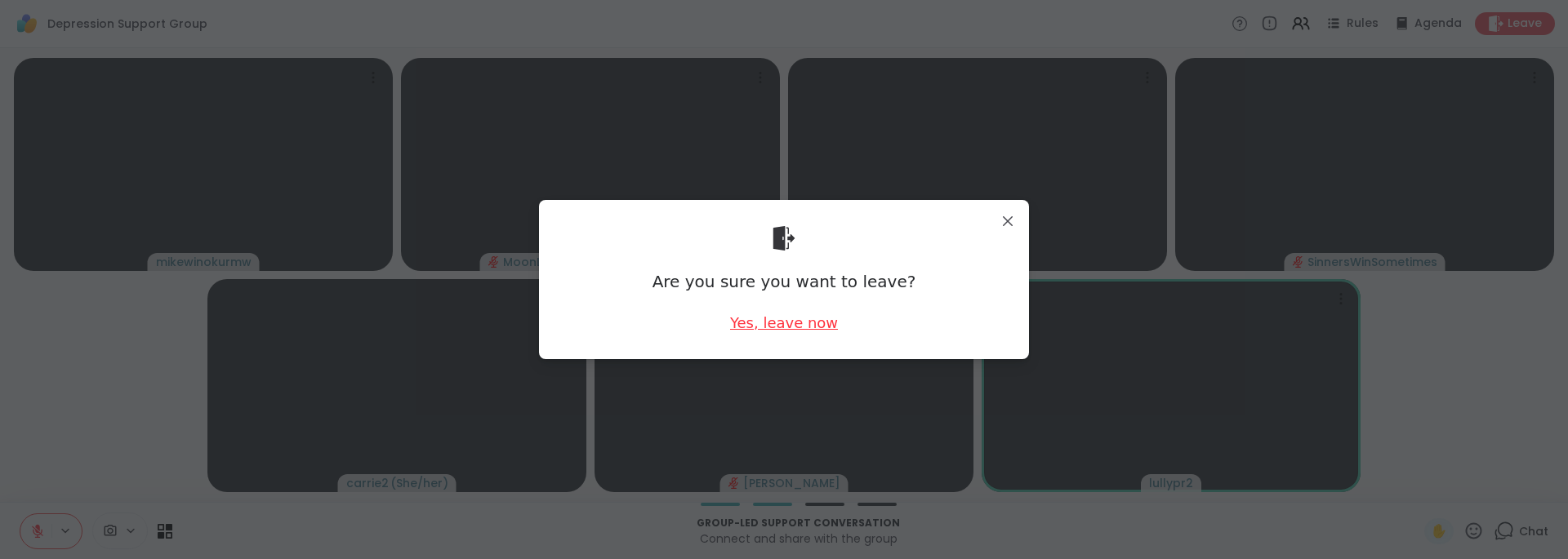
click at [761, 329] on div "Yes, leave now" at bounding box center [783, 322] width 107 height 21
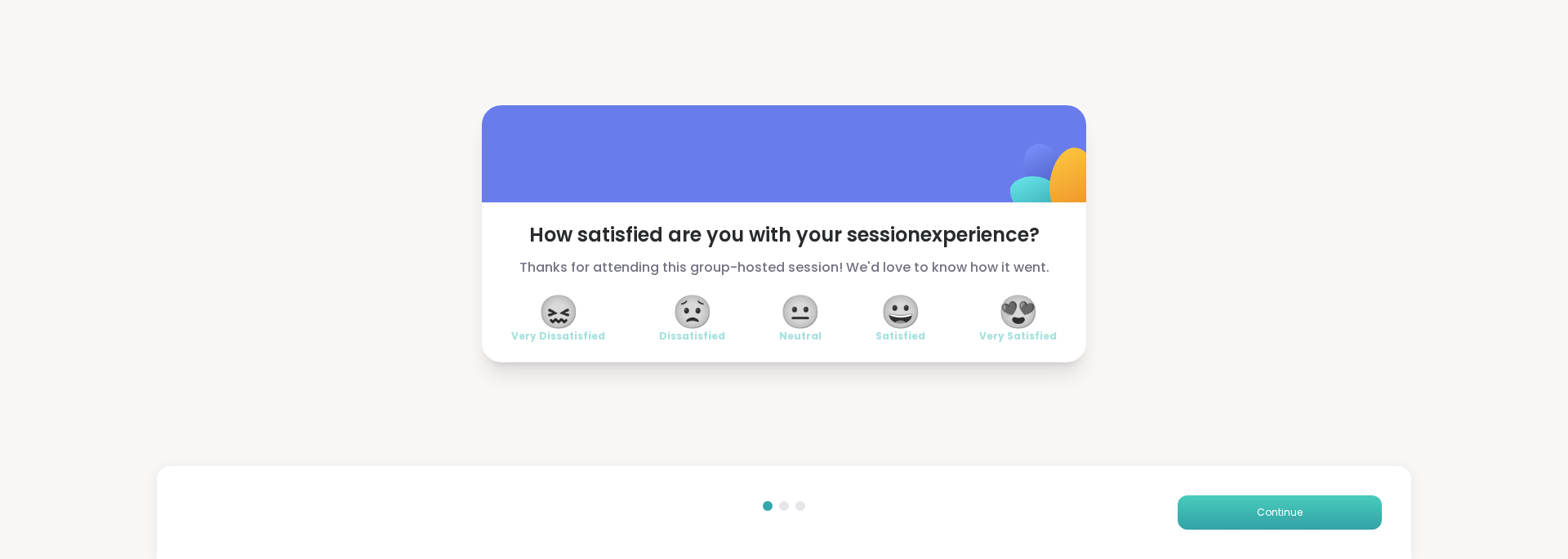
click at [1242, 508] on button "Continue" at bounding box center [1279, 513] width 204 height 35
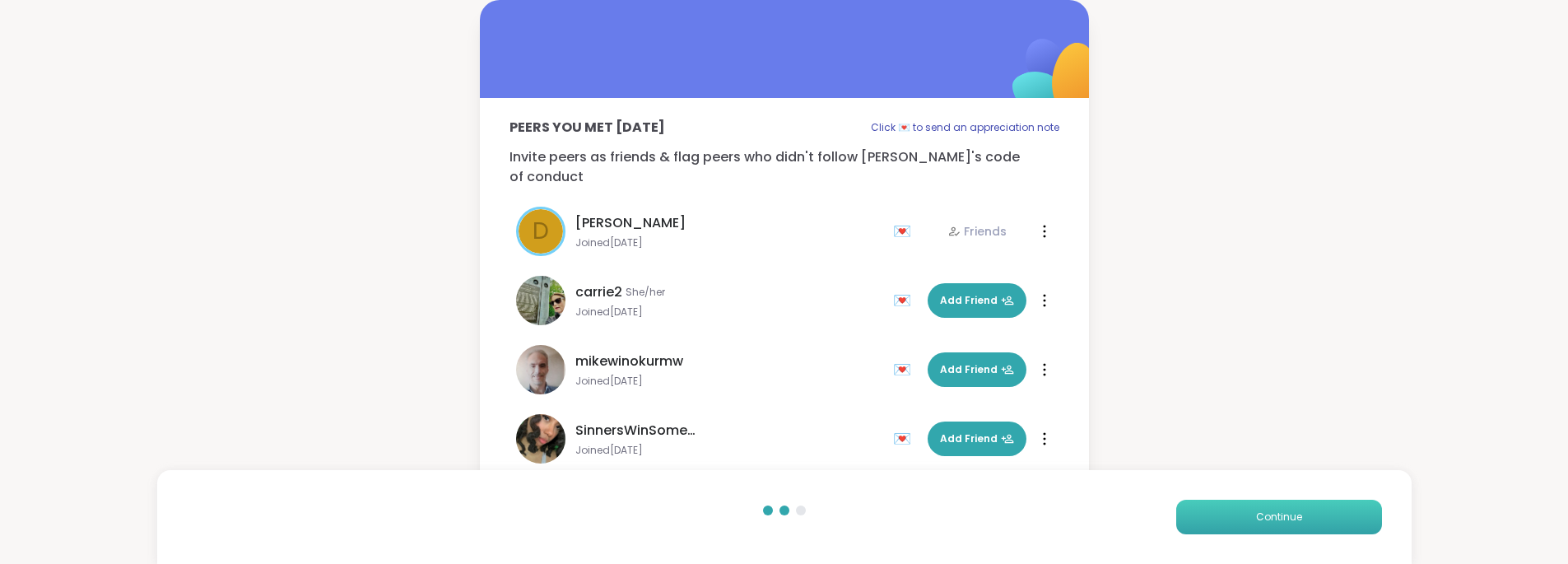
click at [1252, 512] on button "Continue" at bounding box center [1279, 517] width 206 height 35
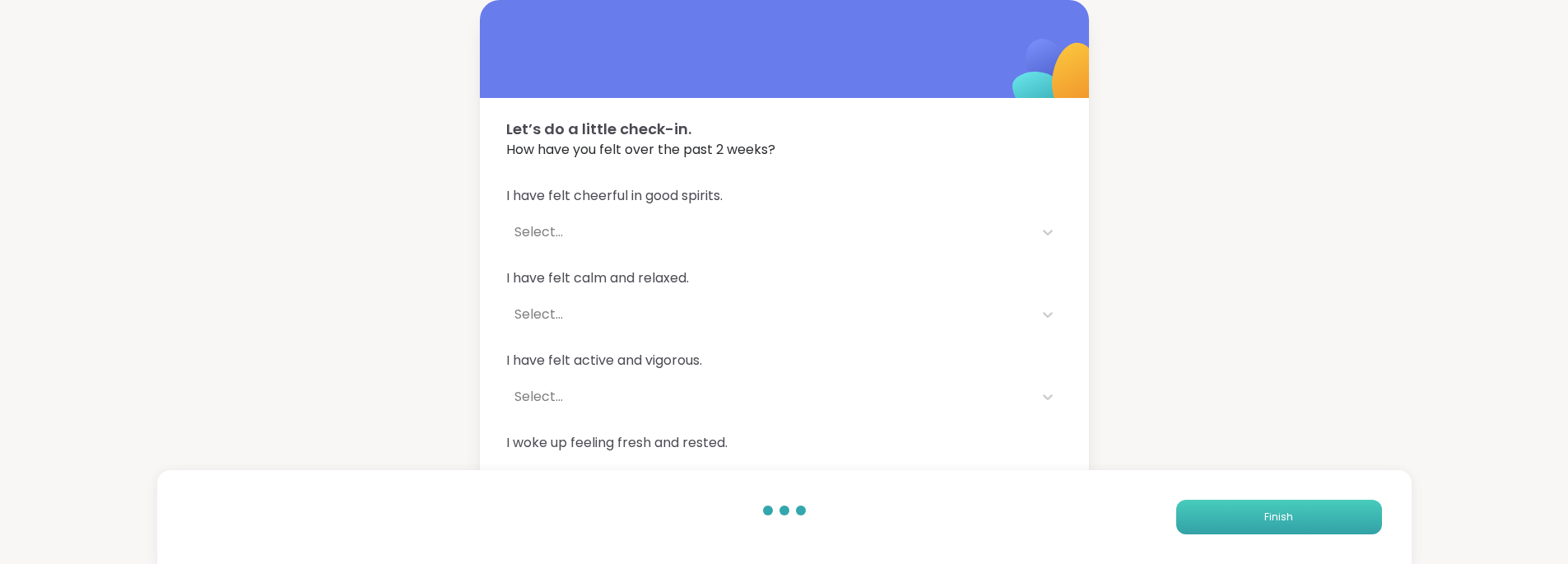
click at [1252, 512] on button "Finish" at bounding box center [1279, 517] width 206 height 35
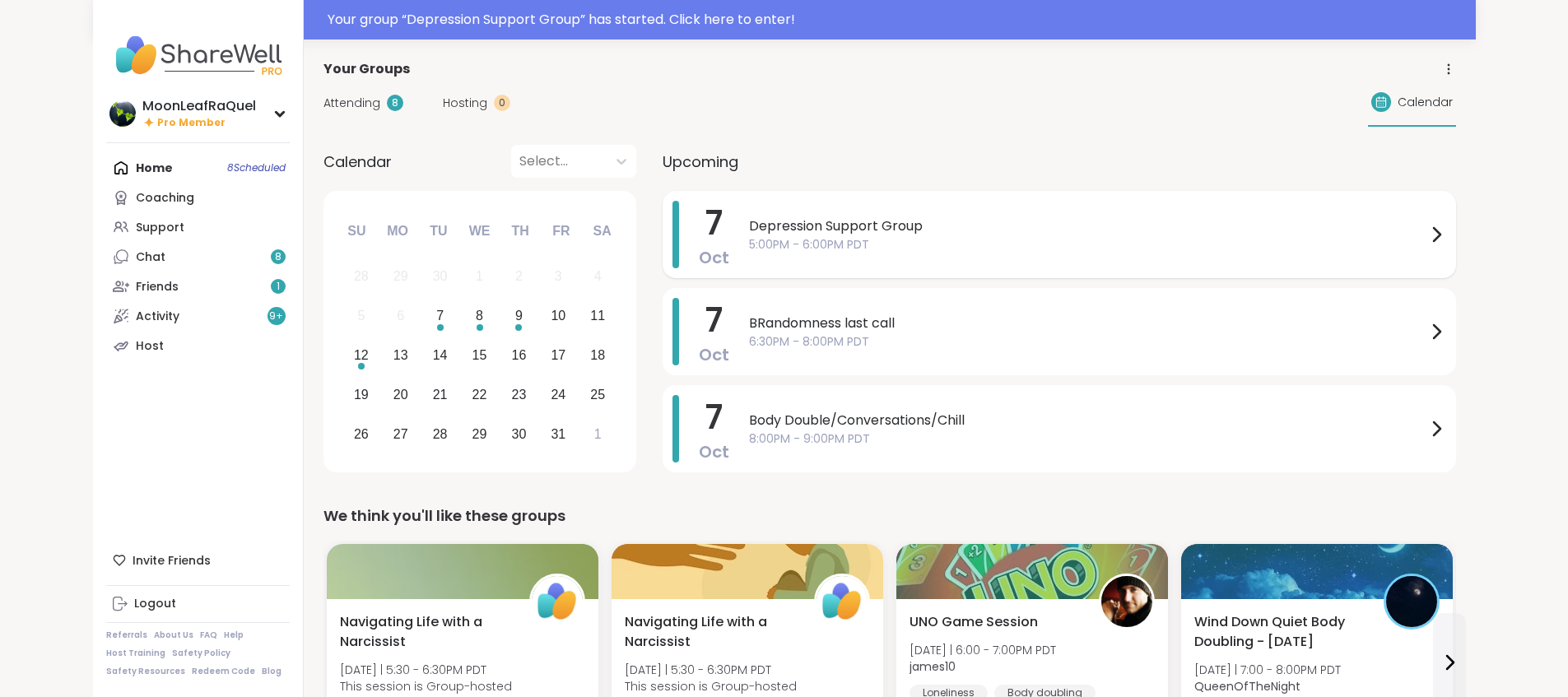
click at [1091, 250] on span "5:00PM - 6:00PM PDT" at bounding box center [1087, 245] width 677 height 17
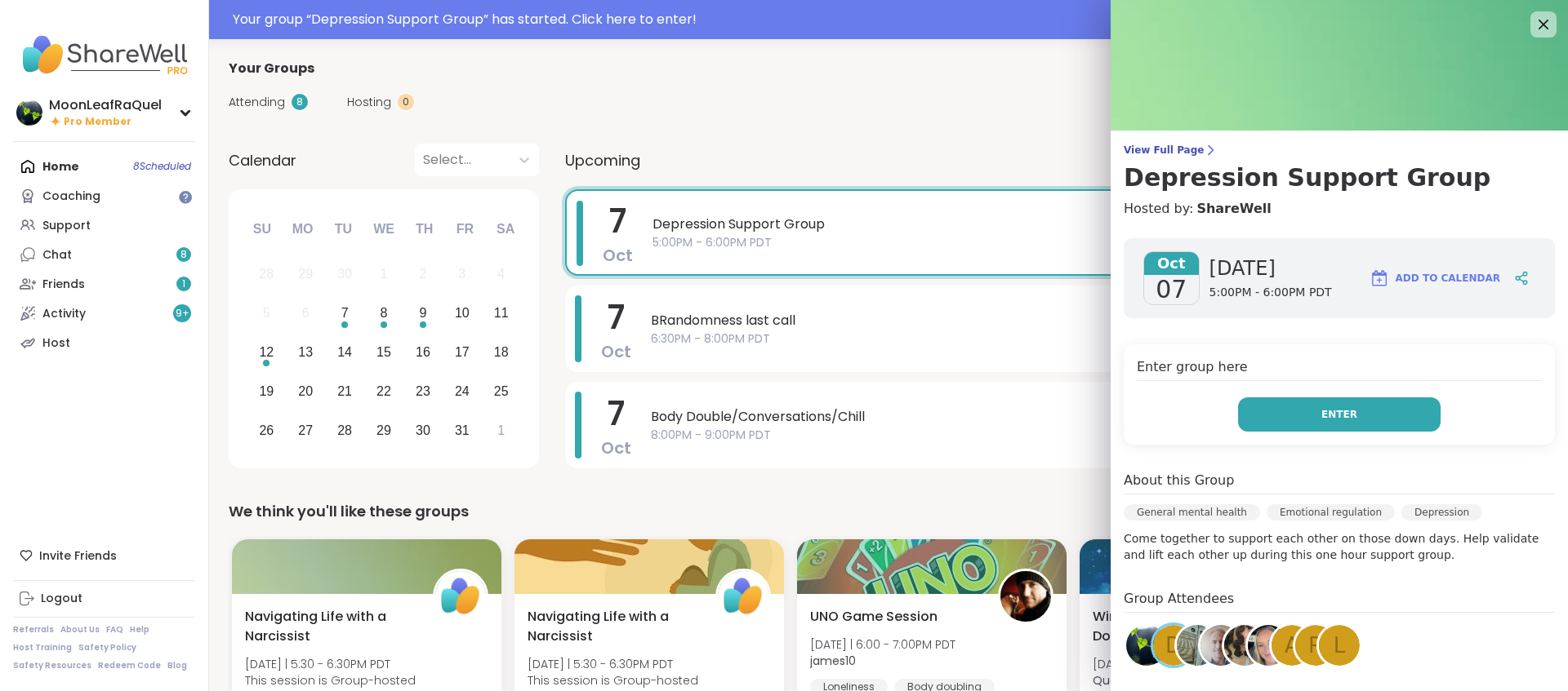
click at [1323, 407] on span "Enter" at bounding box center [1339, 414] width 36 height 15
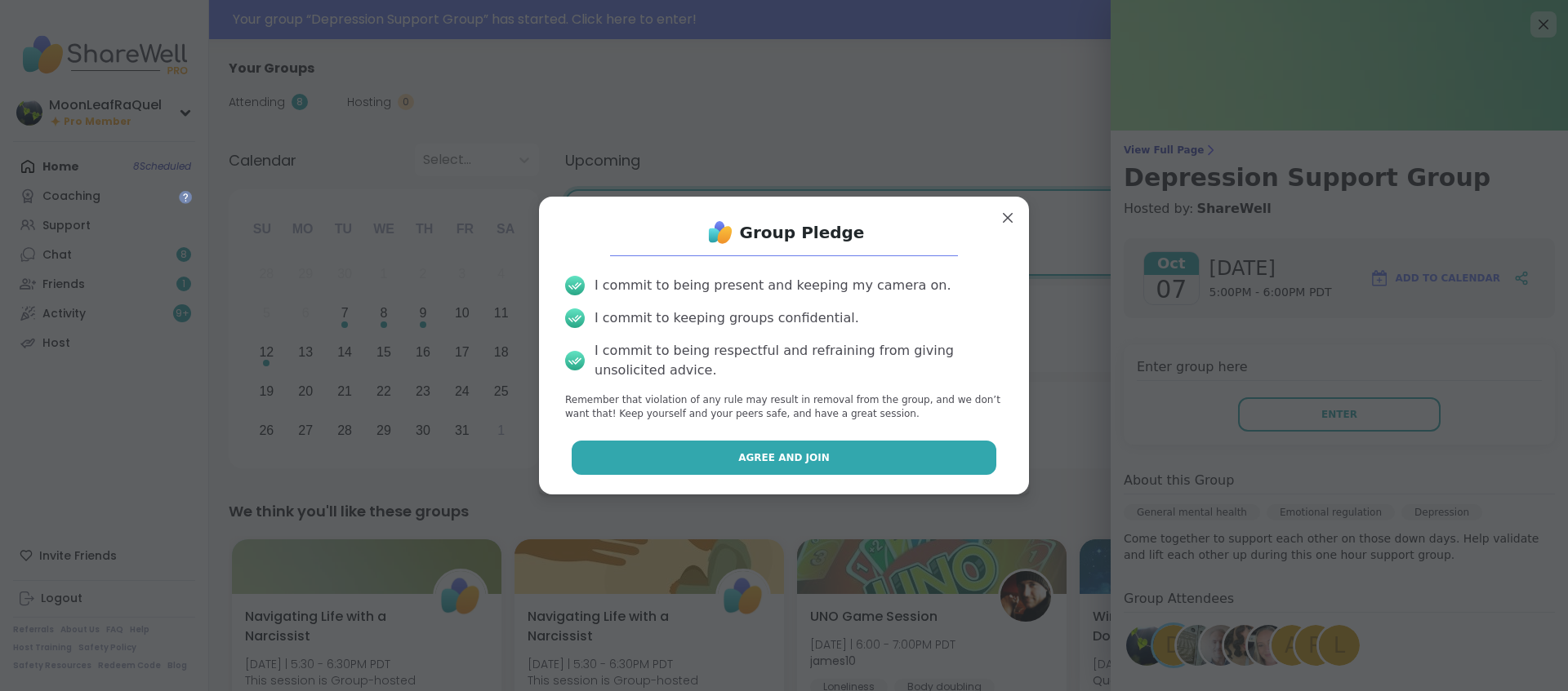
click at [742, 459] on span "Agree and Join" at bounding box center [783, 457] width 92 height 15
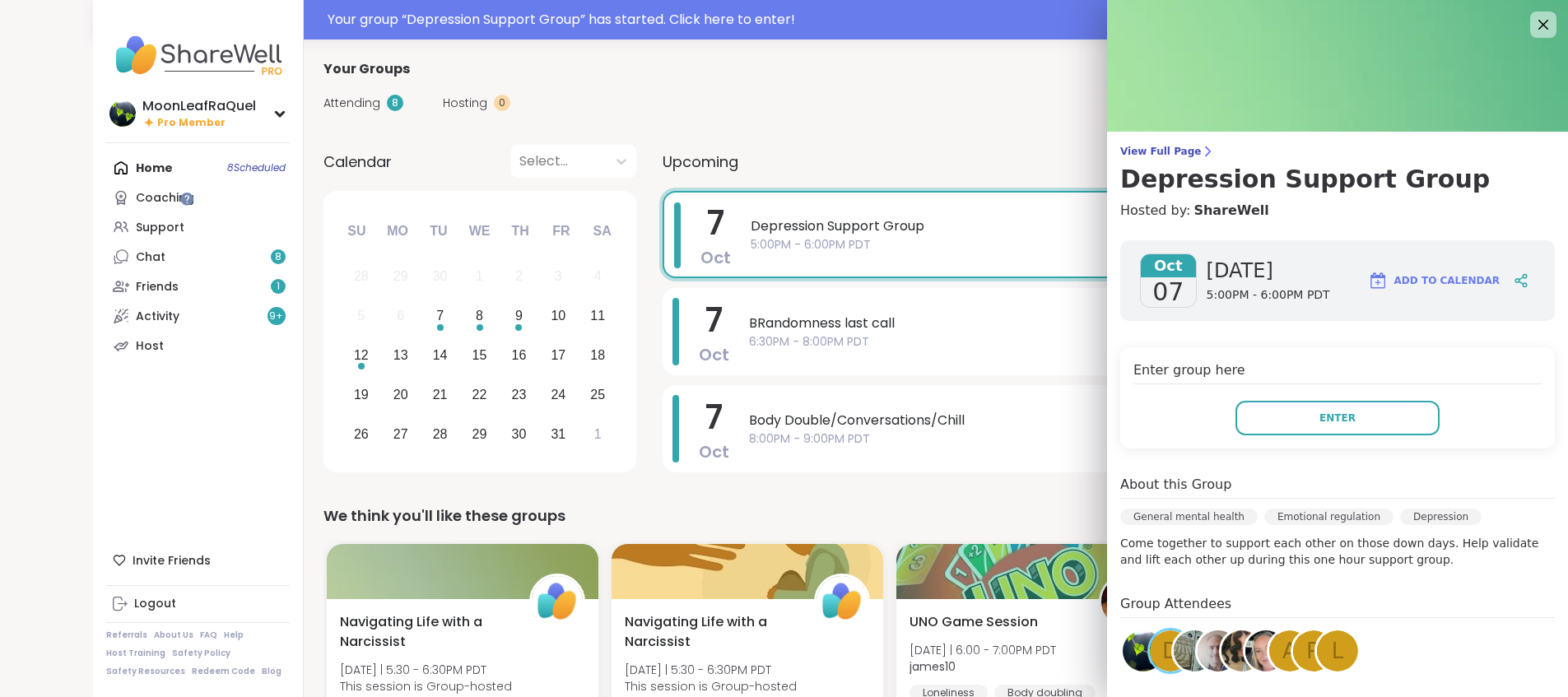
click at [748, 463] on div "7 Oct Body Double/Conversations/Chill 8:00PM - 9:00PM PDT" at bounding box center [1060, 429] width 793 height 87
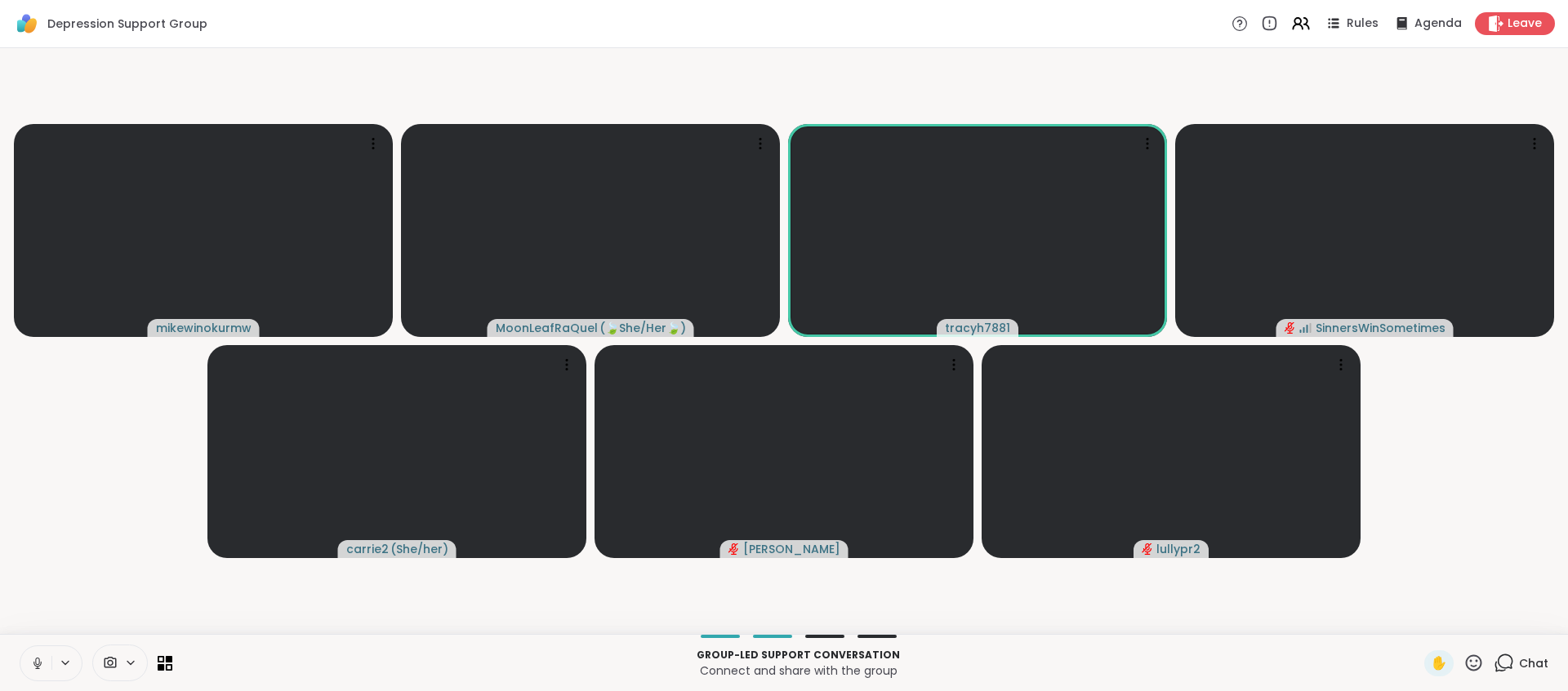
click at [40, 666] on icon at bounding box center [37, 663] width 15 height 15
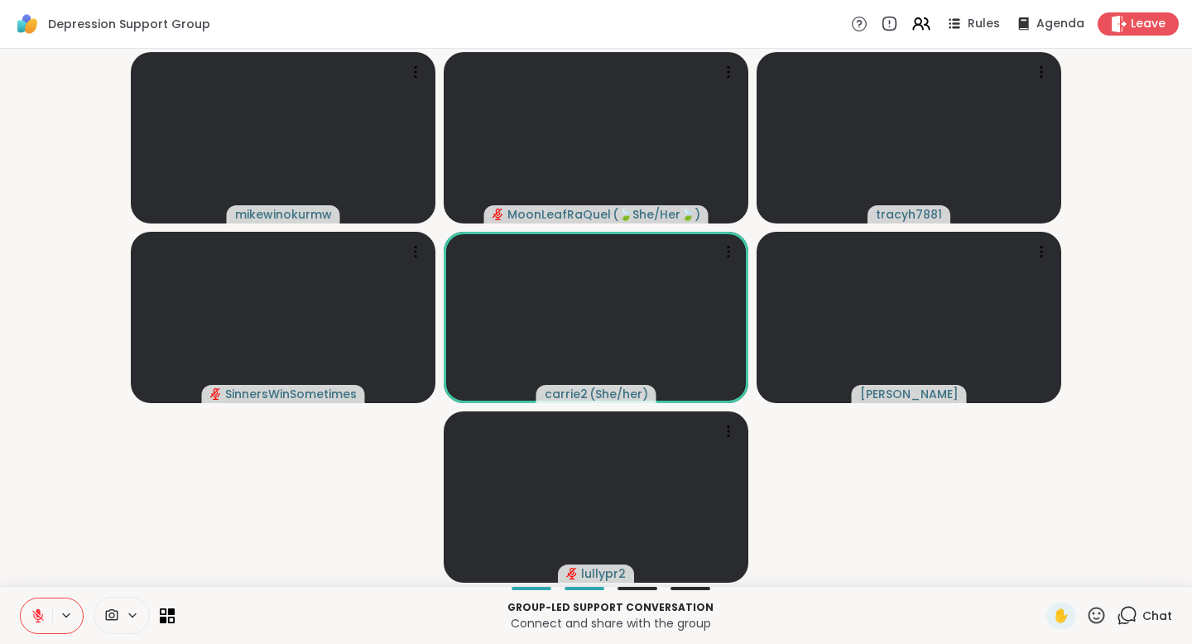
click at [40, 614] on icon at bounding box center [38, 612] width 5 height 7
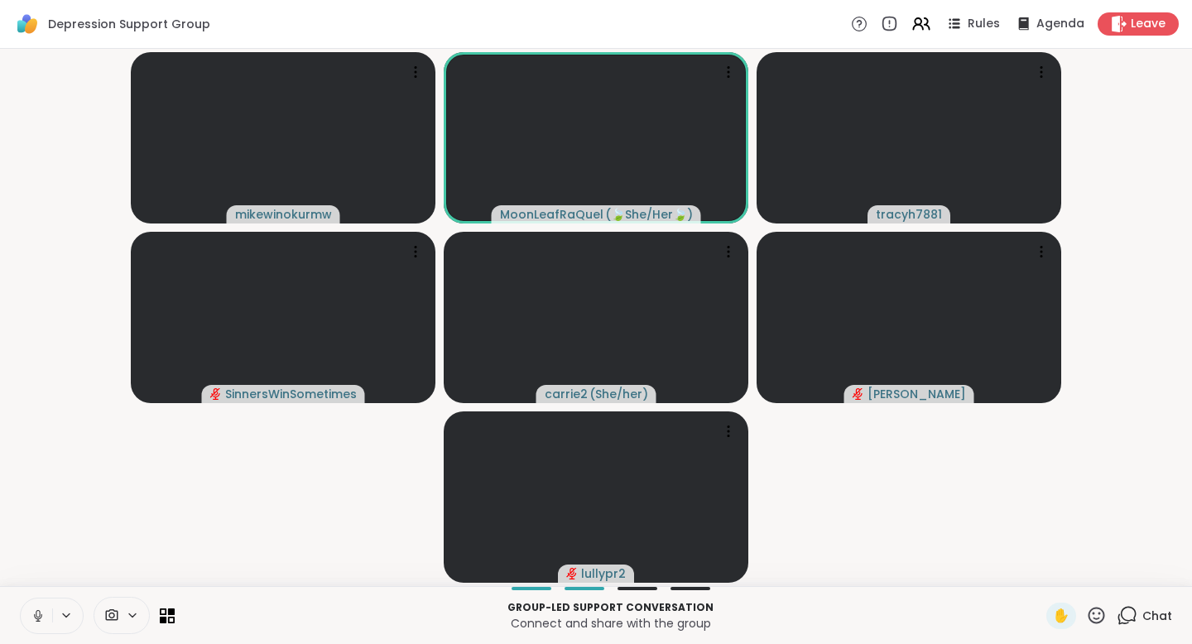
click at [36, 615] on icon at bounding box center [38, 613] width 4 height 7
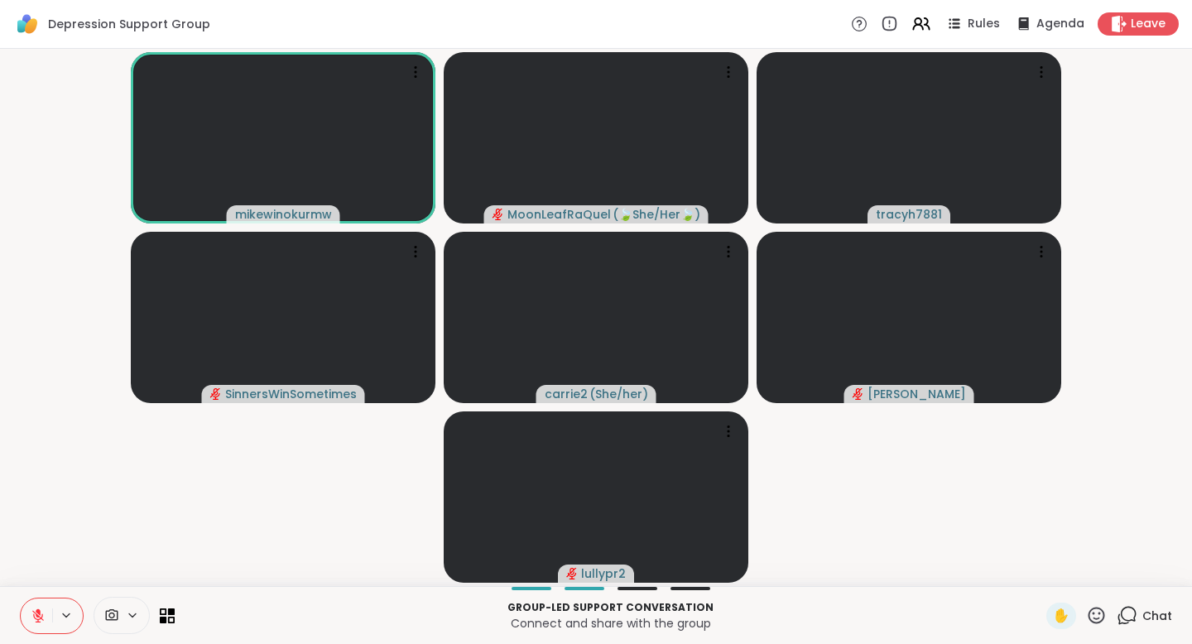
click at [1089, 611] on icon at bounding box center [1096, 615] width 21 height 21
click at [1052, 567] on span "❤️" at bounding box center [1048, 572] width 17 height 20
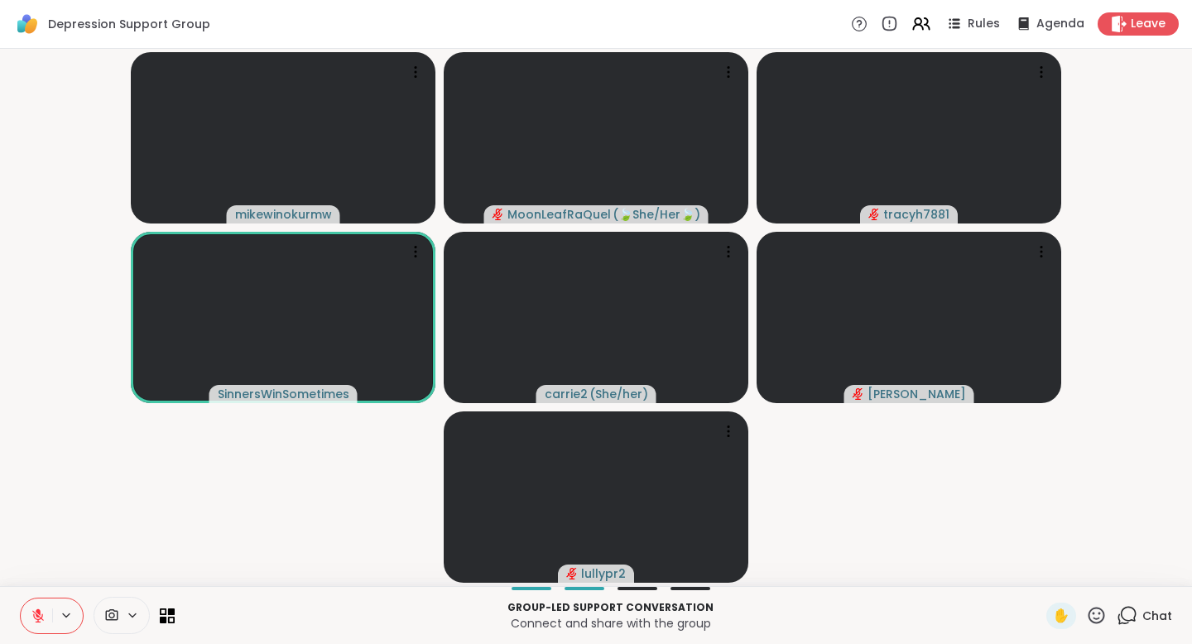
click at [1089, 617] on icon at bounding box center [1096, 615] width 21 height 21
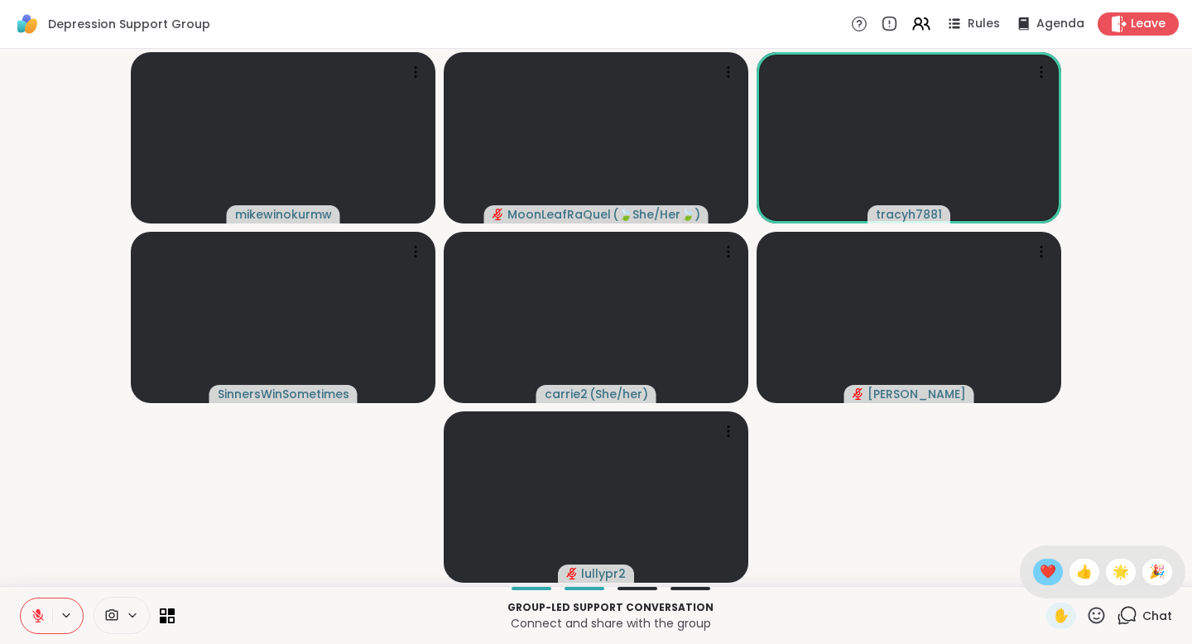
click at [1054, 575] on div "❤️" at bounding box center [1048, 572] width 30 height 26
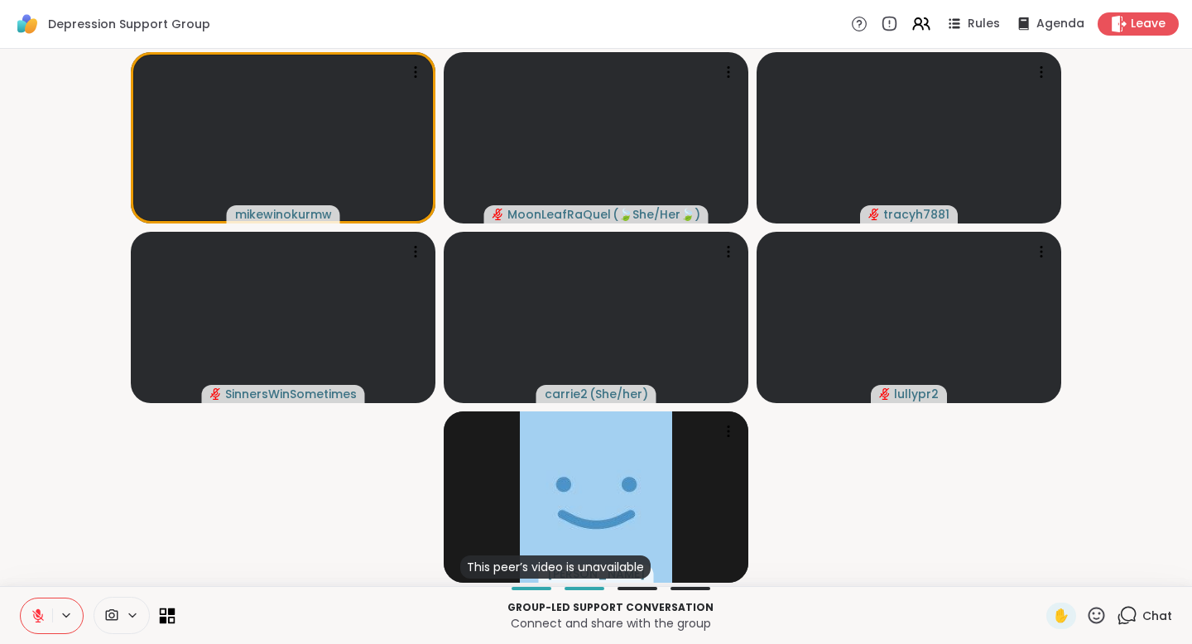
click at [168, 611] on icon at bounding box center [171, 611] width 7 height 7
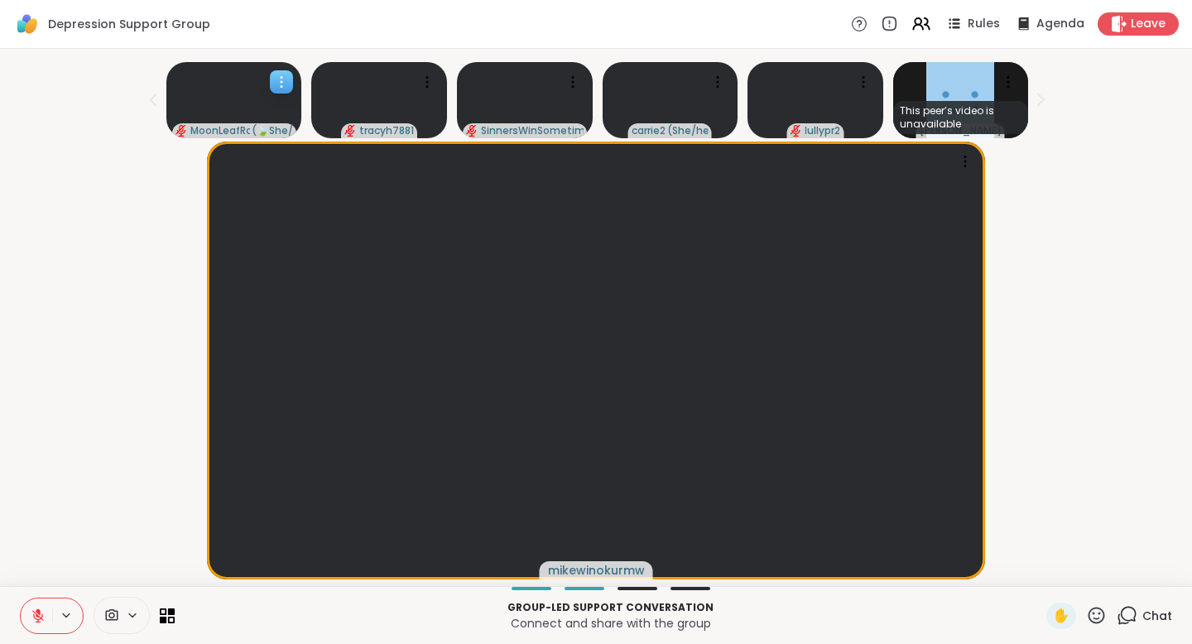
click at [243, 74] on video at bounding box center [234, 100] width 136 height 76
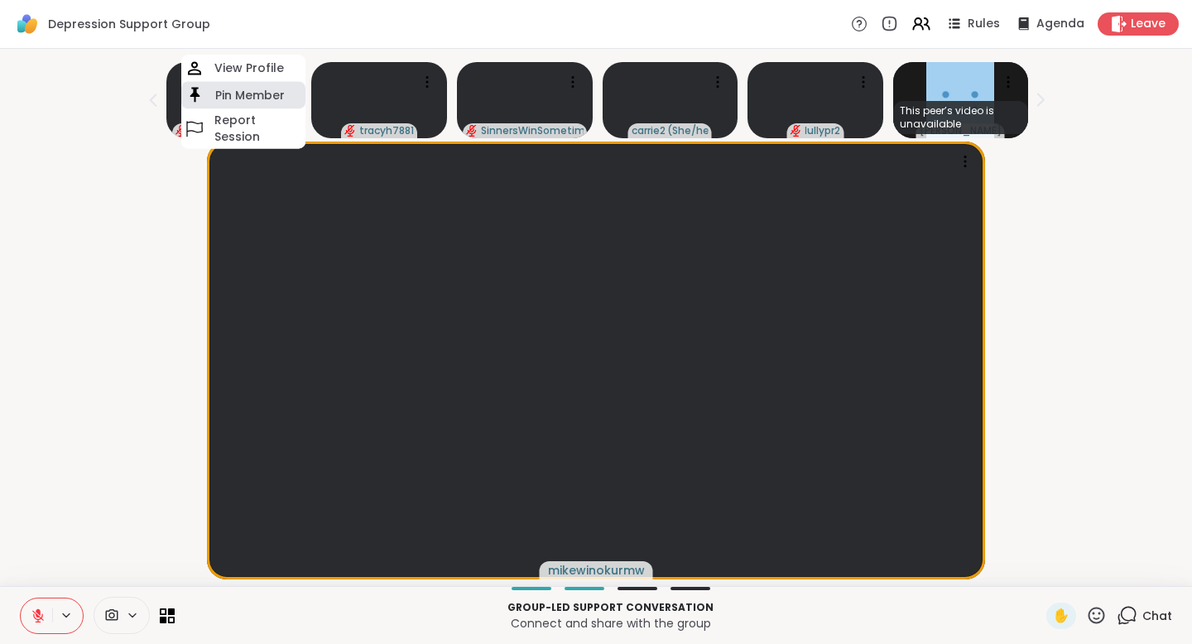
click at [243, 91] on h4 "Pin Member" at bounding box center [250, 95] width 70 height 17
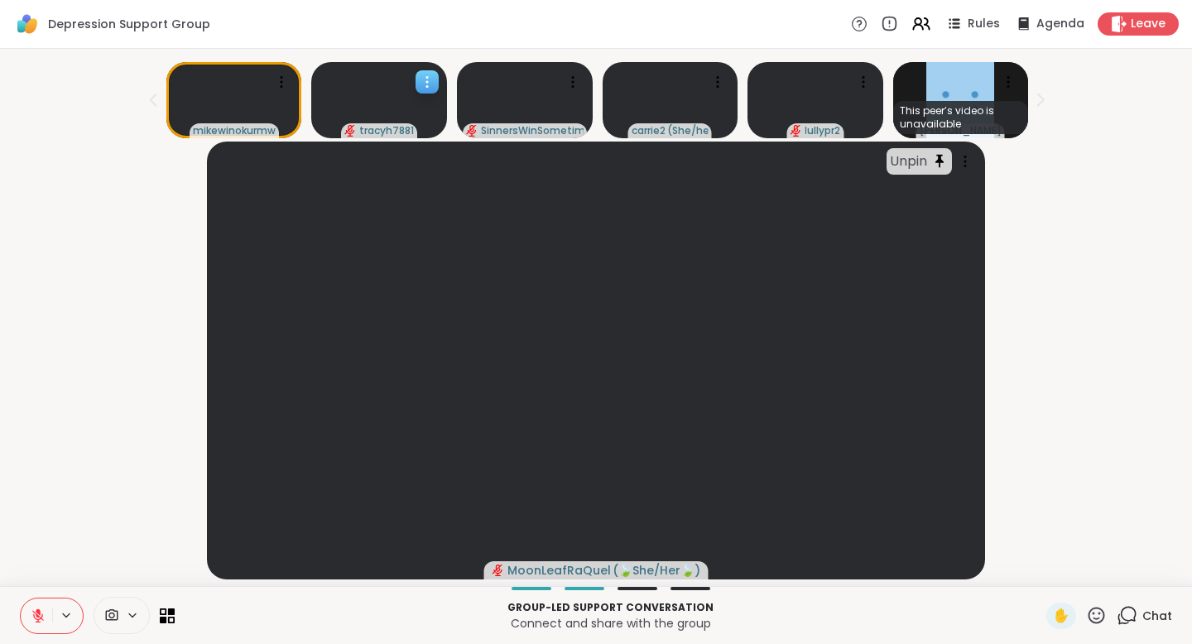
click at [345, 98] on video at bounding box center [379, 100] width 136 height 76
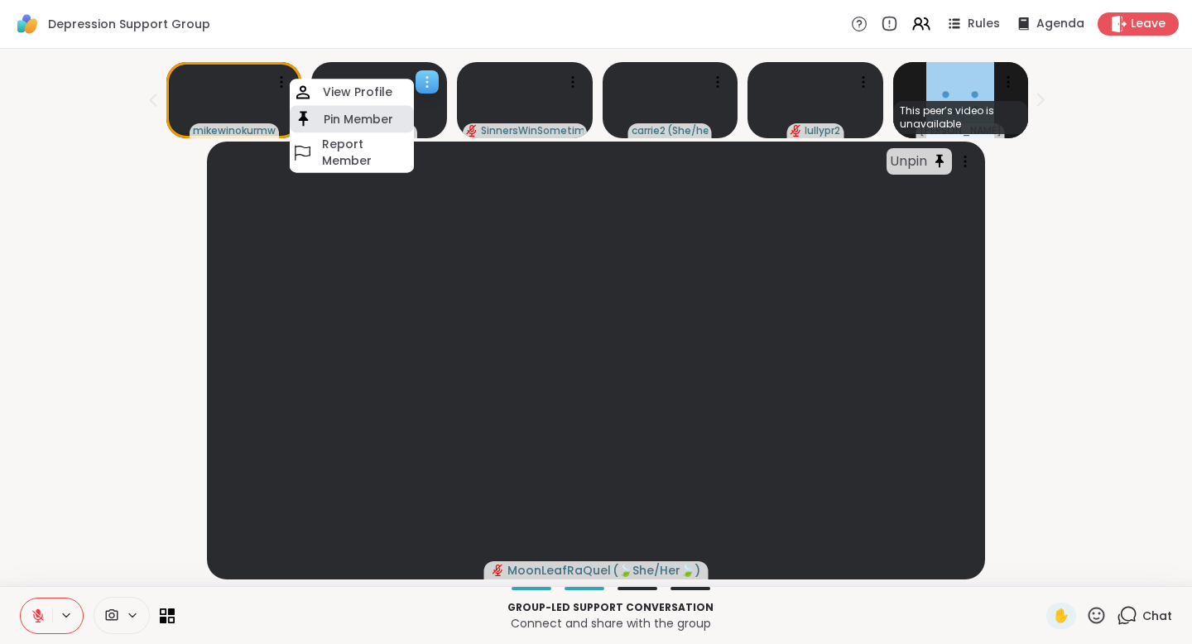
click at [345, 108] on div "Pin Member" at bounding box center [352, 118] width 124 height 27
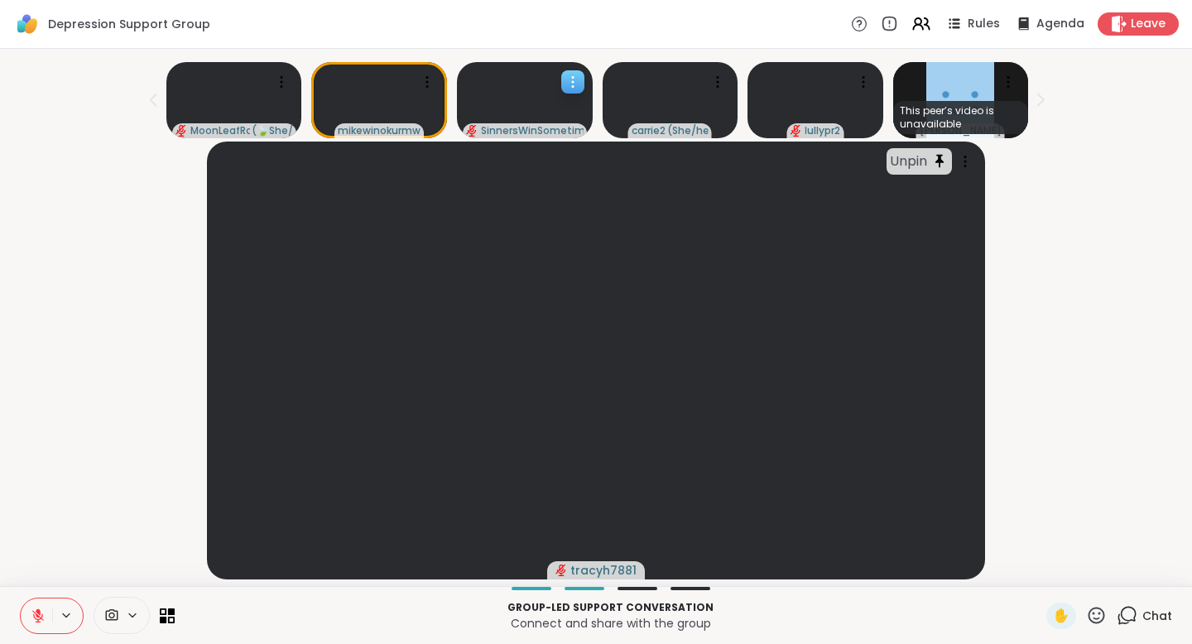
click at [522, 94] on video at bounding box center [525, 100] width 136 height 76
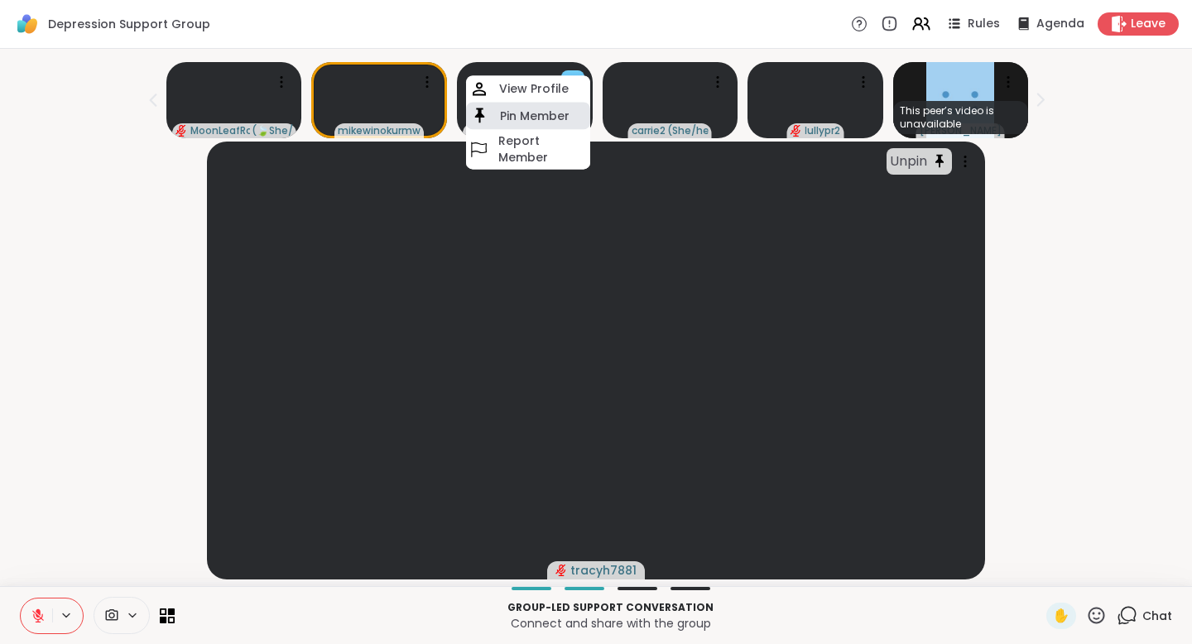
click at [522, 105] on div "Pin Member" at bounding box center [528, 115] width 124 height 27
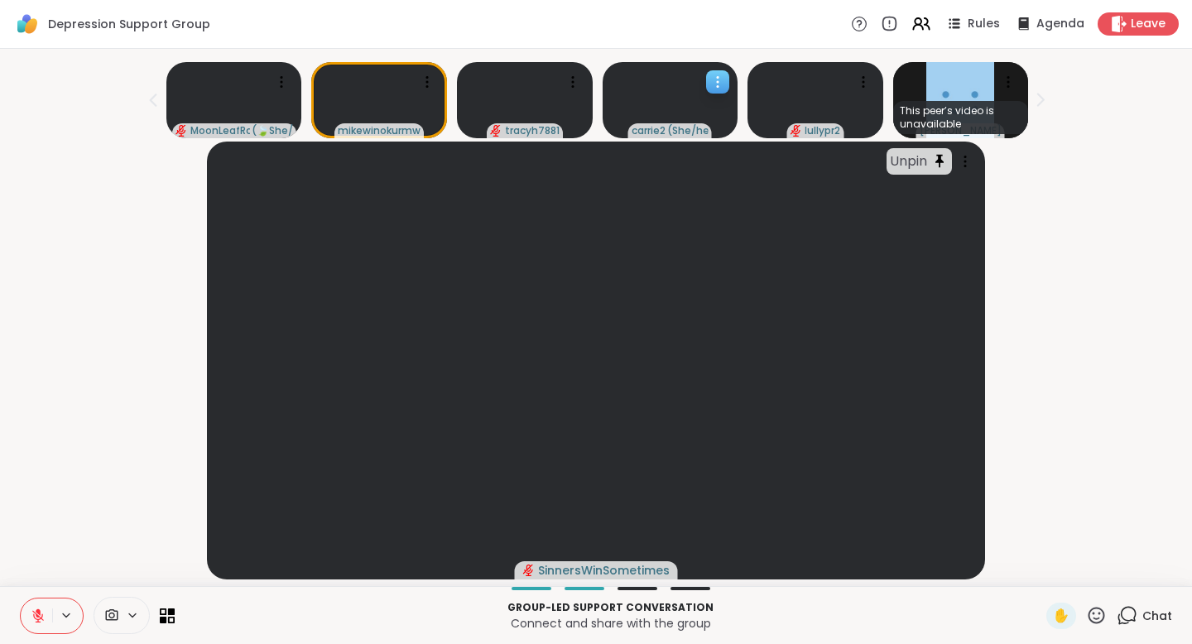
click at [657, 87] on video at bounding box center [671, 100] width 136 height 76
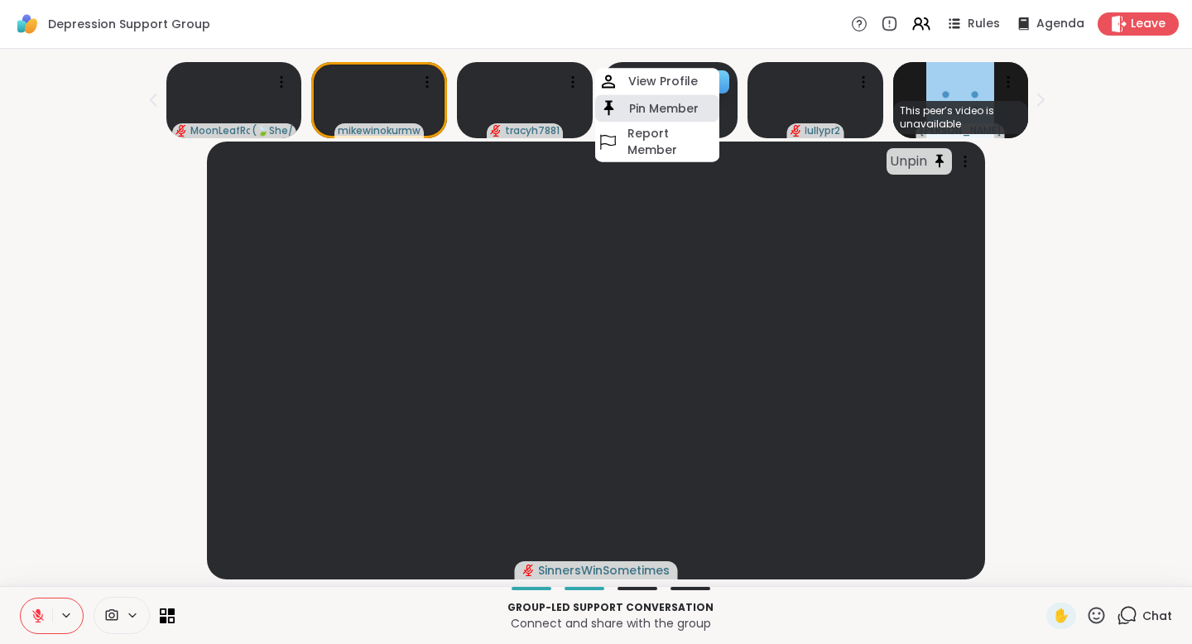
click at [676, 102] on h4 "Pin Member" at bounding box center [664, 108] width 70 height 17
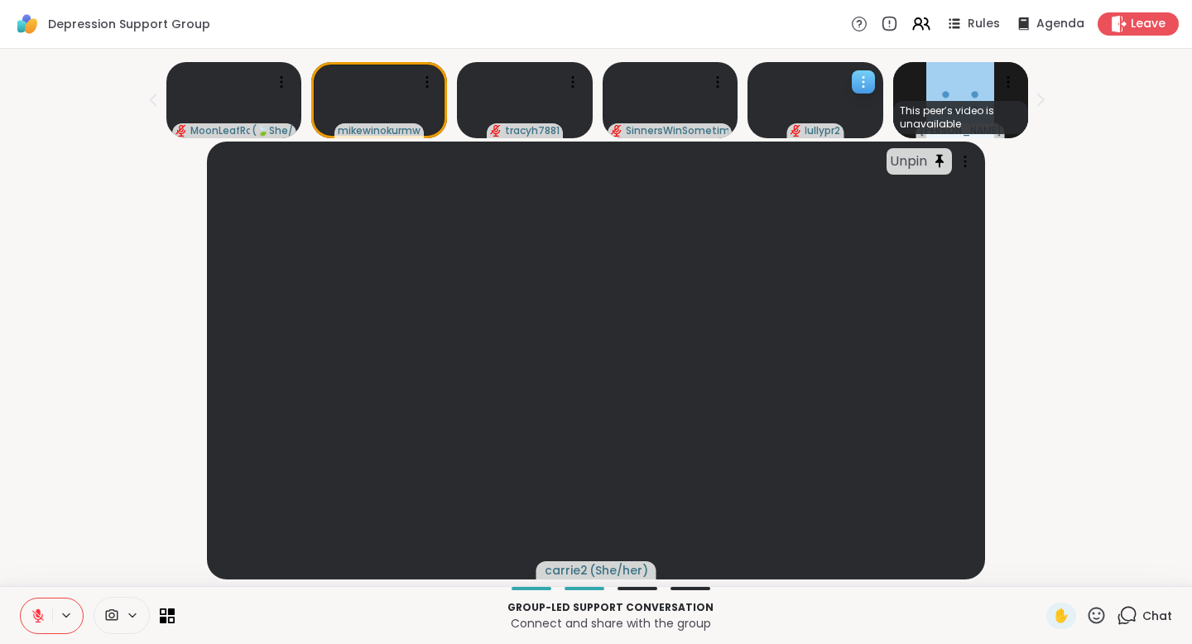
click at [825, 88] on video at bounding box center [816, 100] width 136 height 76
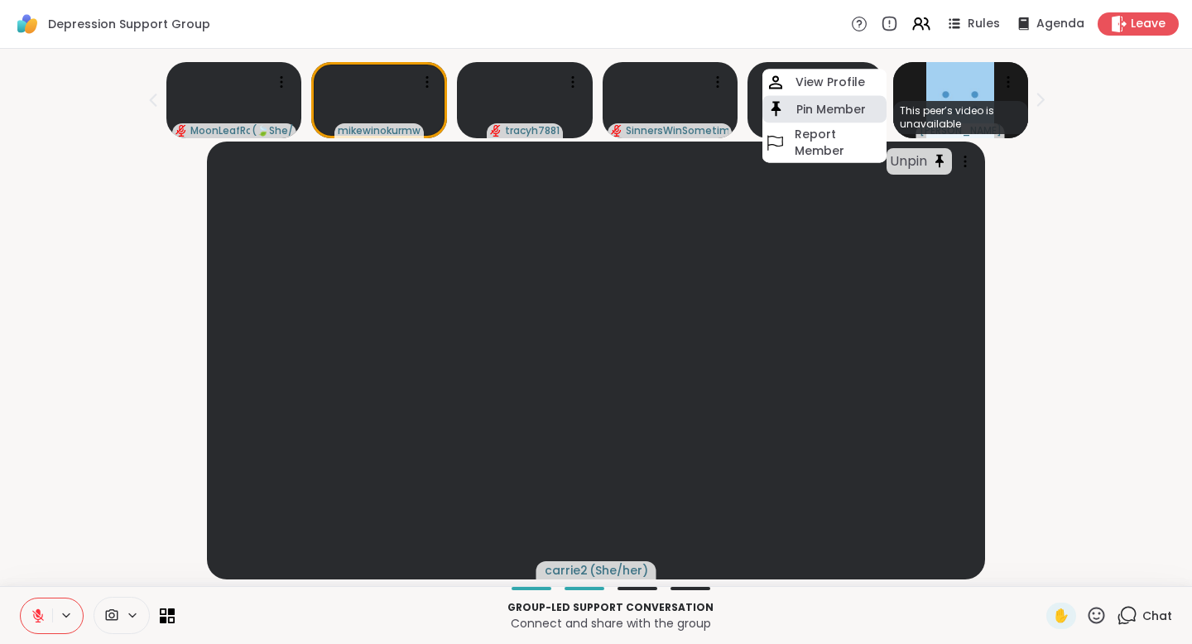
click at [828, 109] on h4 "Pin Member" at bounding box center [831, 109] width 70 height 17
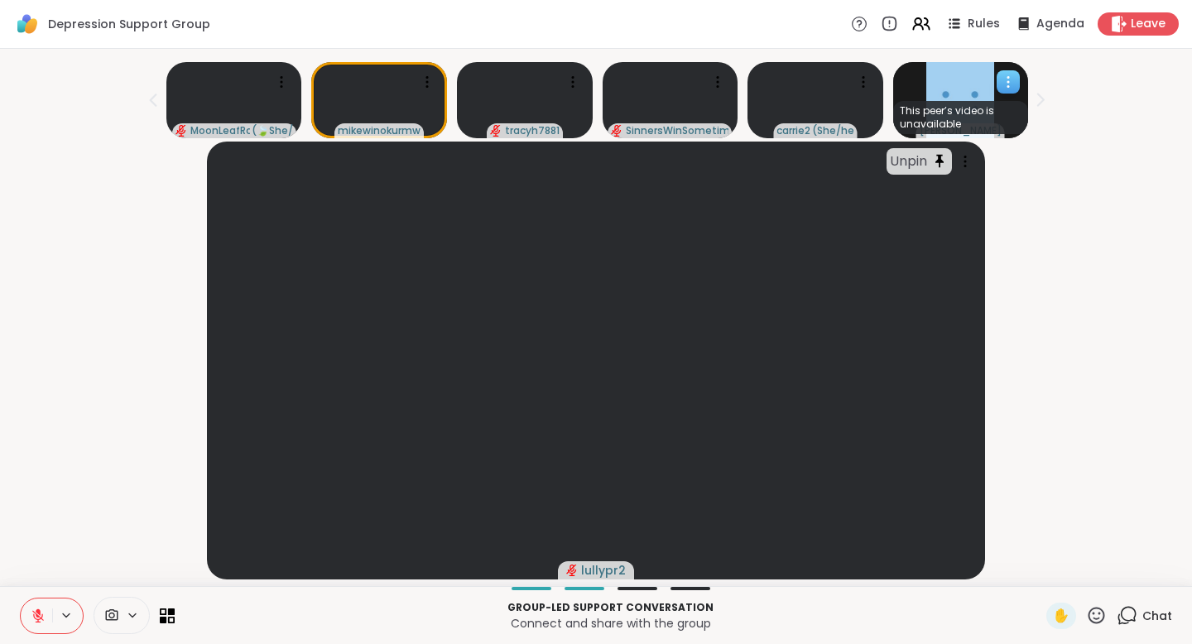
click at [928, 105] on div "This peer’s video is unavailable" at bounding box center [961, 117] width 136 height 33
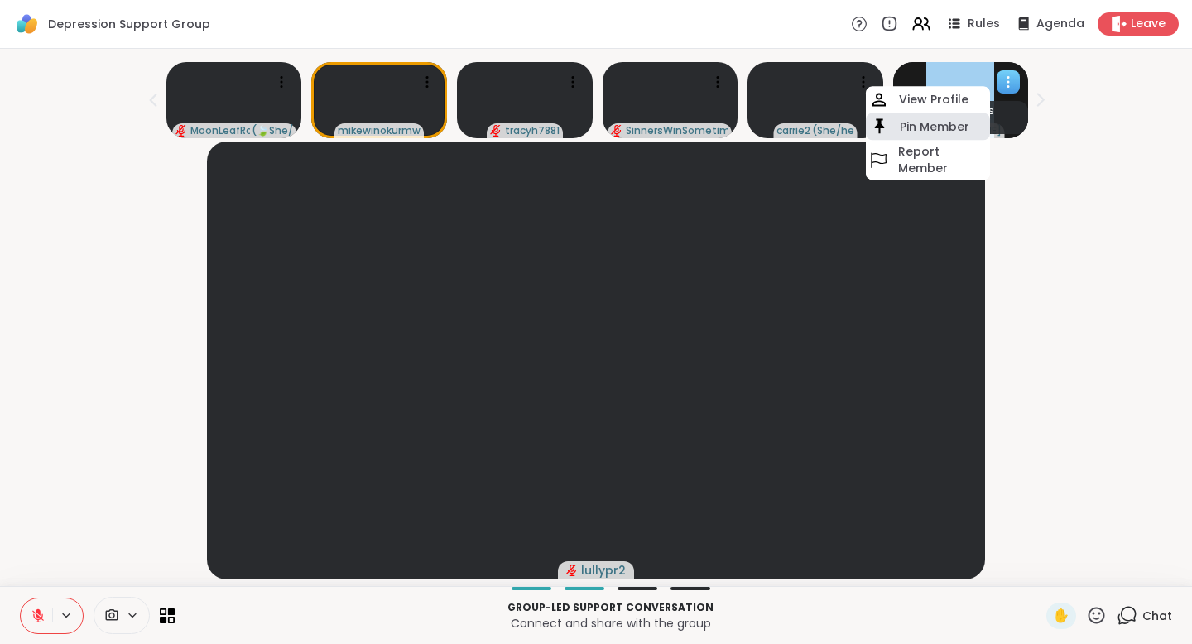
click at [930, 113] on div "Pin Member" at bounding box center [928, 126] width 124 height 27
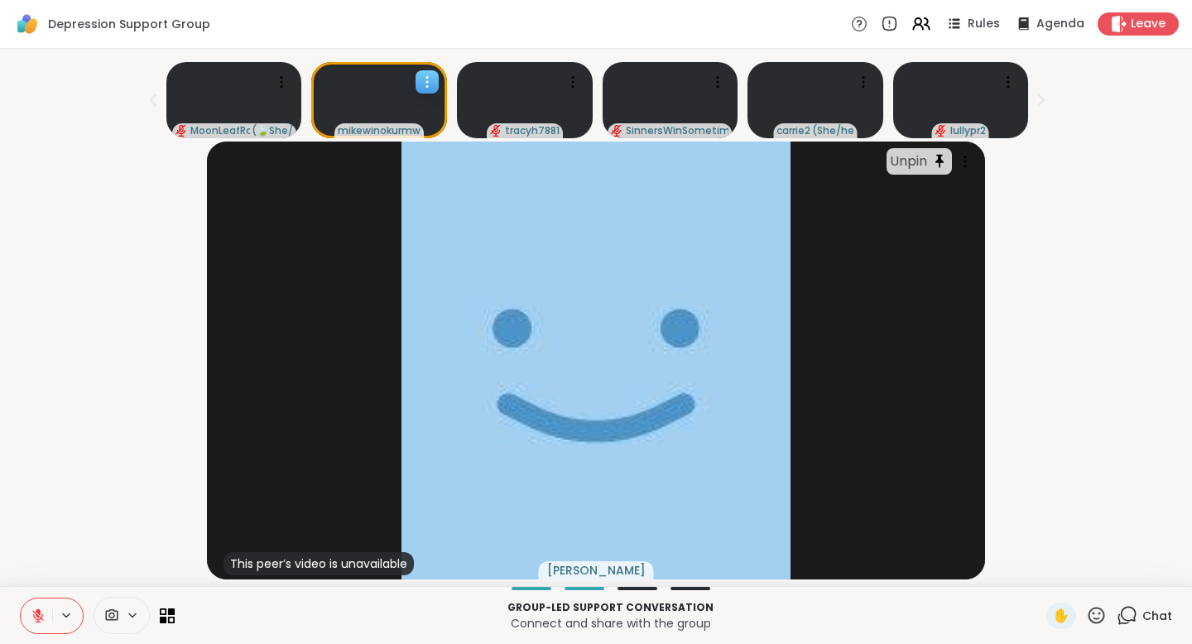
click at [399, 94] on video at bounding box center [379, 100] width 136 height 76
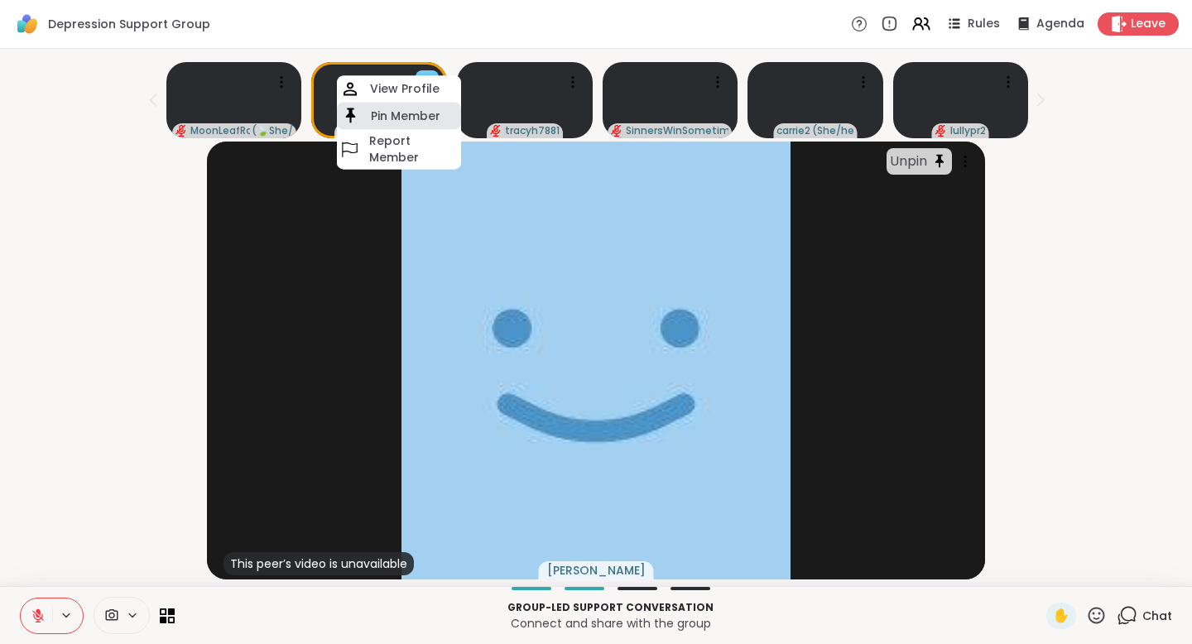
click at [411, 110] on h4 "Pin Member" at bounding box center [406, 116] width 70 height 17
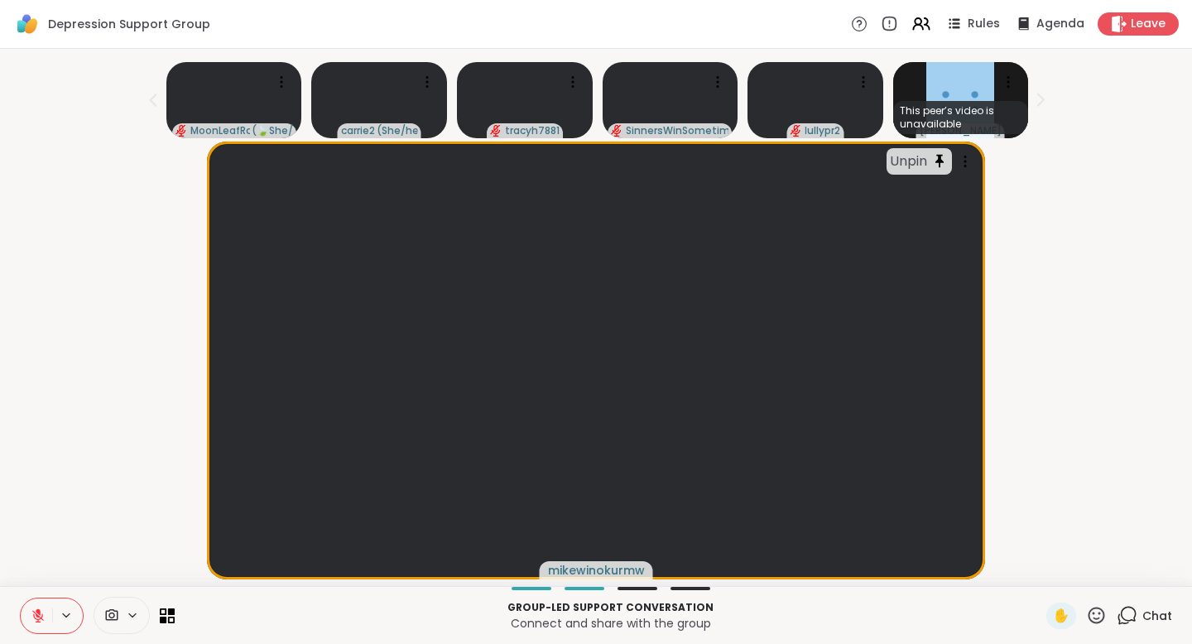
click at [1086, 605] on icon at bounding box center [1096, 615] width 21 height 21
click at [1045, 576] on span "❤️" at bounding box center [1048, 572] width 17 height 20
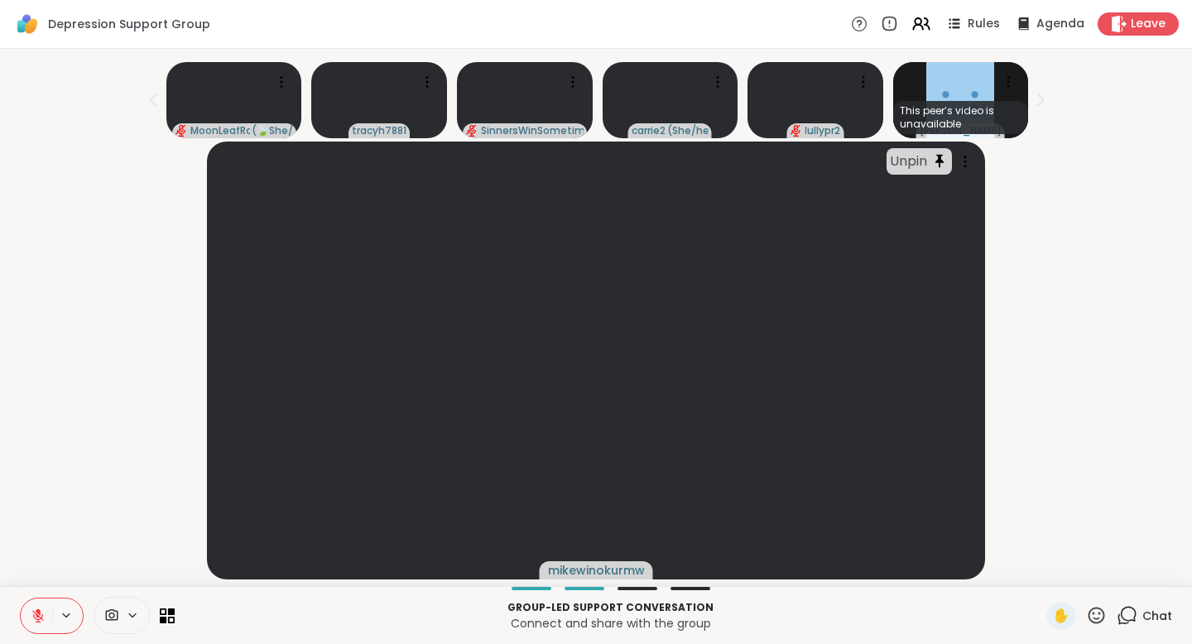
click at [159, 609] on div at bounding box center [97, 615] width 155 height 37
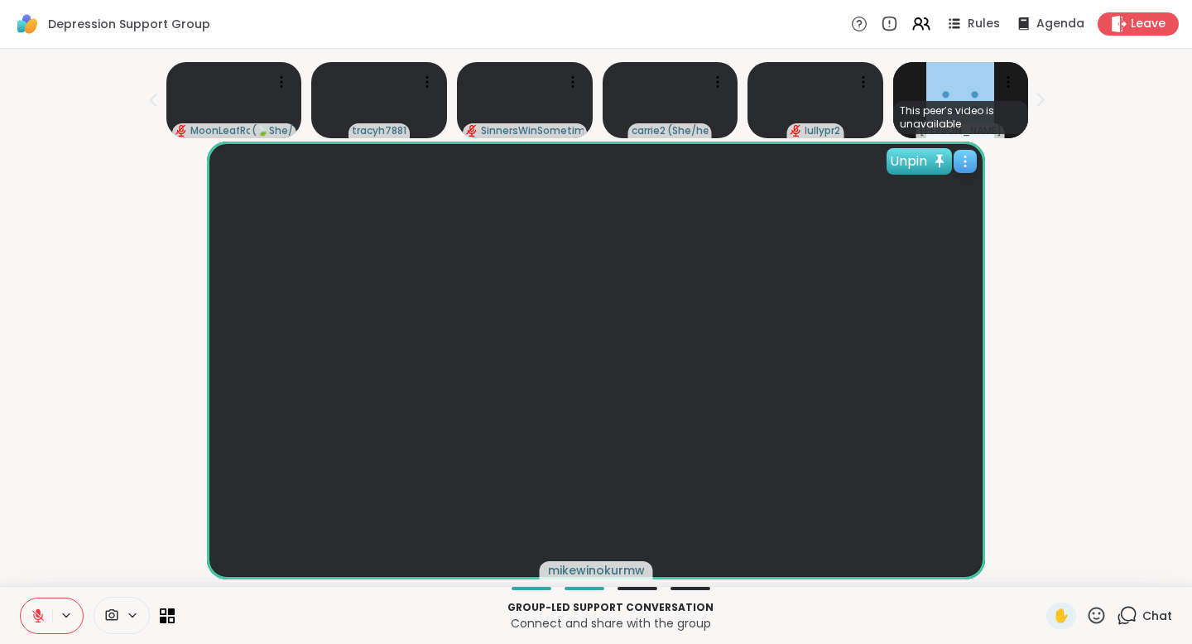
click at [917, 152] on div "Unpin" at bounding box center [919, 161] width 65 height 26
click at [171, 612] on icon at bounding box center [171, 611] width 7 height 7
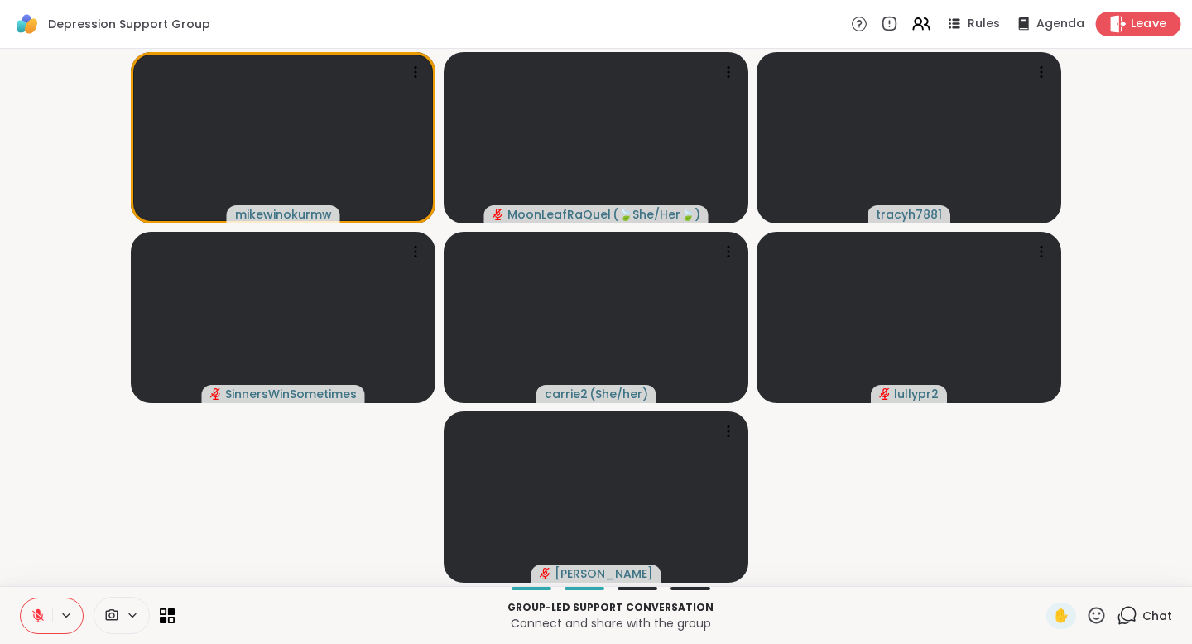
click at [1131, 22] on span "Leave" at bounding box center [1149, 24] width 36 height 17
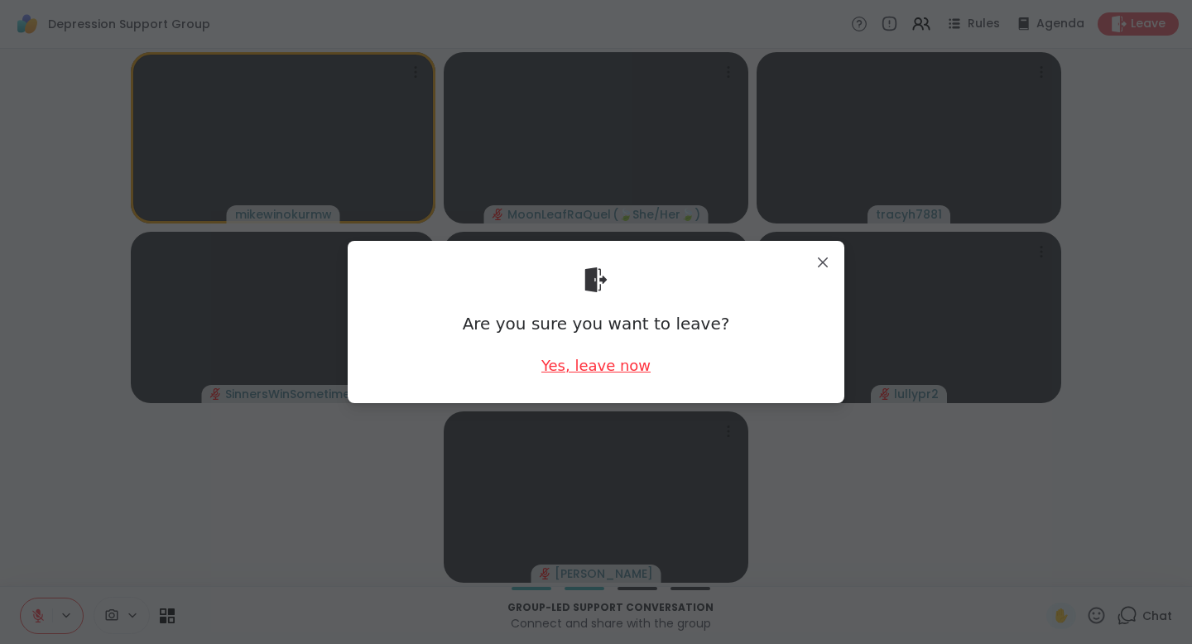
click at [597, 373] on div "Yes, leave now" at bounding box center [595, 365] width 109 height 21
